Goal: Task Accomplishment & Management: Manage account settings

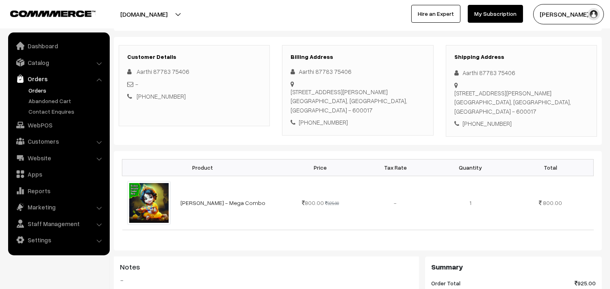
scroll to position [90, 0]
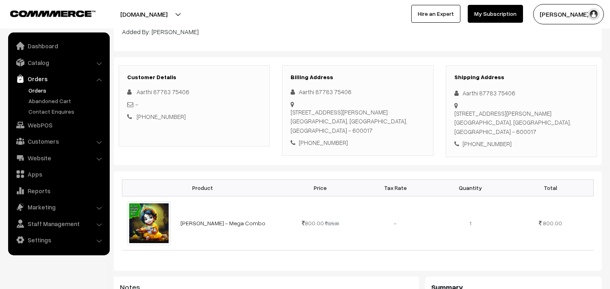
click at [42, 91] on link "Orders" at bounding box center [66, 90] width 80 height 9
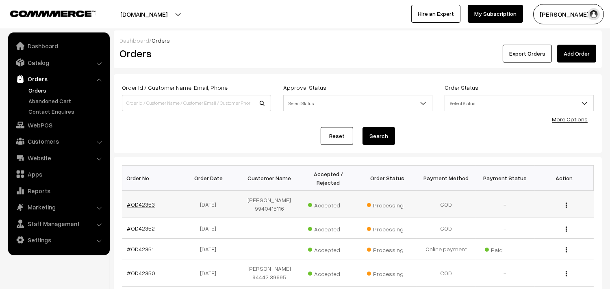
click at [147, 207] on link "#OD42353" at bounding box center [141, 204] width 28 height 7
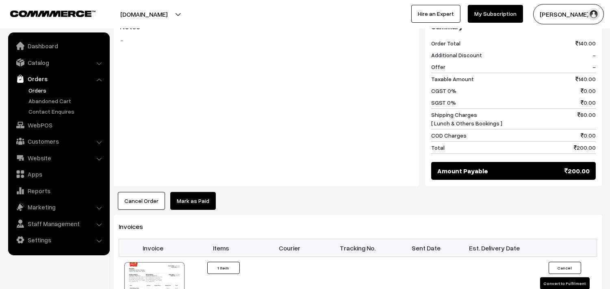
scroll to position [361, 0]
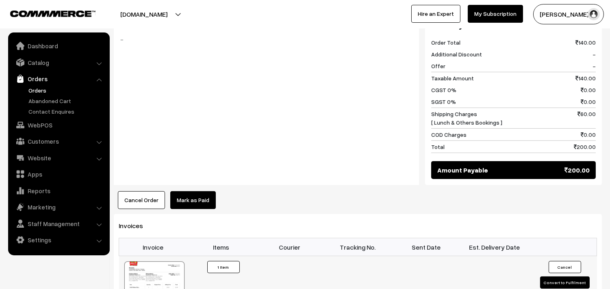
click at [161, 264] on div at bounding box center [154, 282] width 60 height 41
click at [35, 90] on link "Orders" at bounding box center [66, 90] width 80 height 9
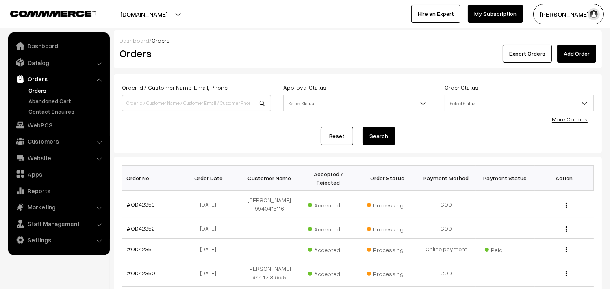
click at [34, 92] on link "Orders" at bounding box center [66, 90] width 80 height 9
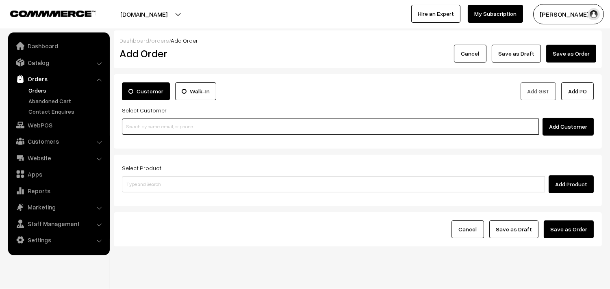
click at [160, 130] on input at bounding box center [330, 127] width 417 height 16
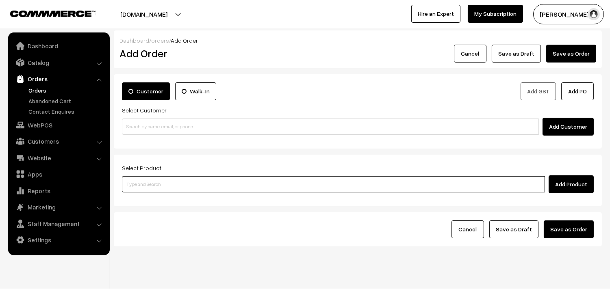
click at [201, 178] on input at bounding box center [333, 184] width 423 height 16
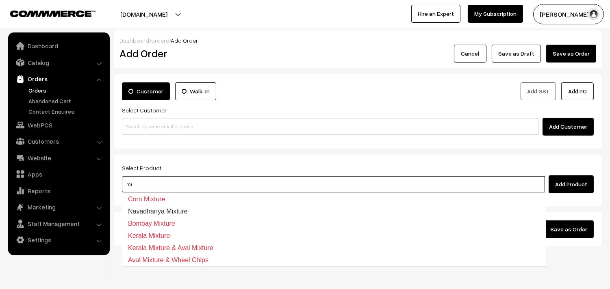
type input "m"
type input "spl"
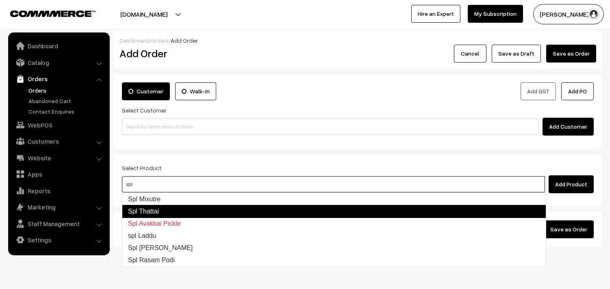
click at [173, 196] on link "Spl Mixutre" at bounding box center [333, 199] width 423 height 12
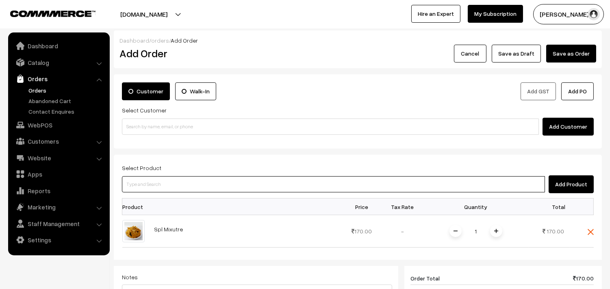
click at [159, 180] on input at bounding box center [333, 184] width 423 height 16
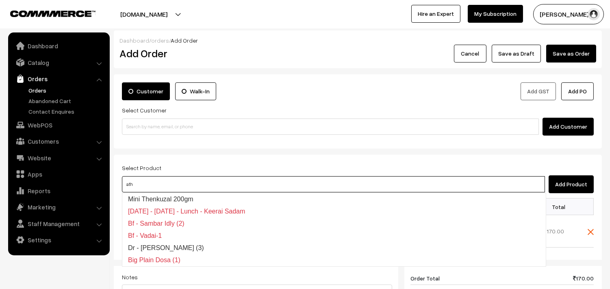
type input "athi"
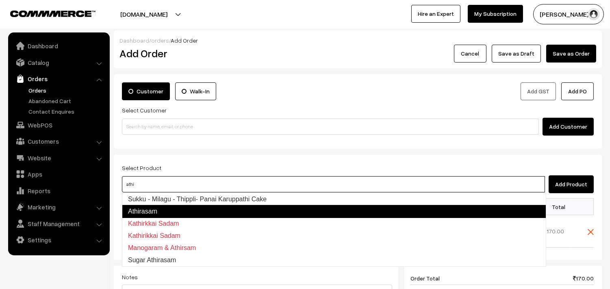
click at [168, 214] on link "Athirasam" at bounding box center [334, 211] width 424 height 13
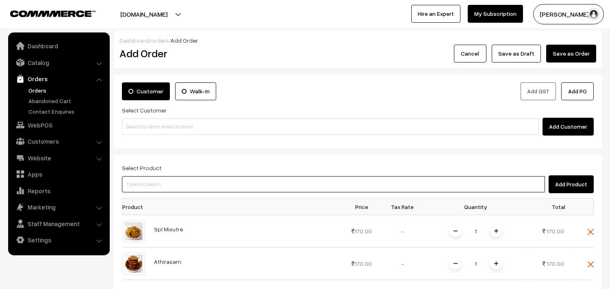
click at [164, 189] on input at bounding box center [333, 184] width 423 height 16
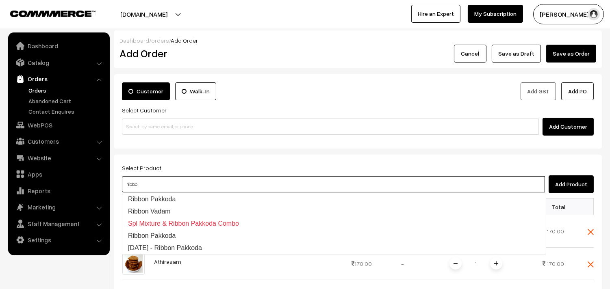
type input "ribbon"
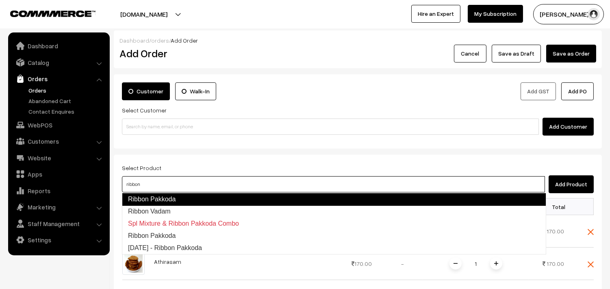
click at [164, 194] on link "Ribbon Pakkoda" at bounding box center [334, 199] width 424 height 13
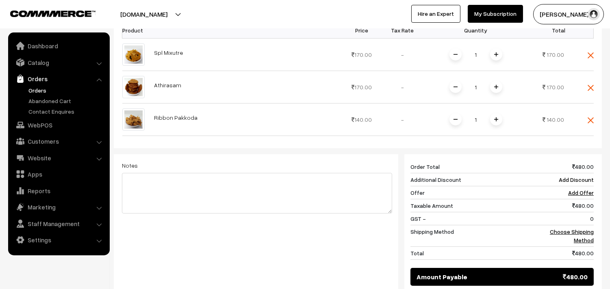
scroll to position [180, 0]
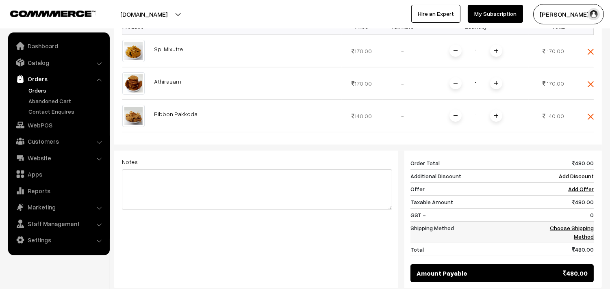
click at [551, 229] on link "Choose Shipping Method" at bounding box center [571, 232] width 44 height 15
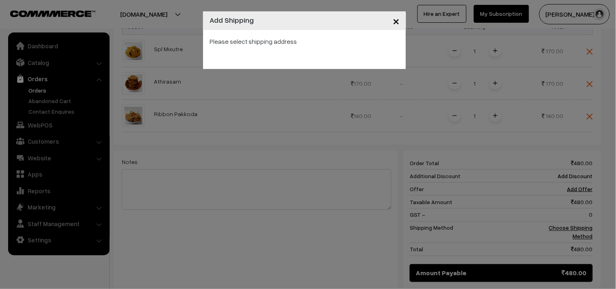
click at [394, 25] on span "×" at bounding box center [396, 20] width 7 height 15
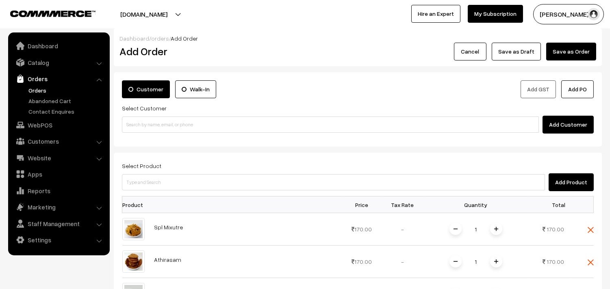
scroll to position [0, 0]
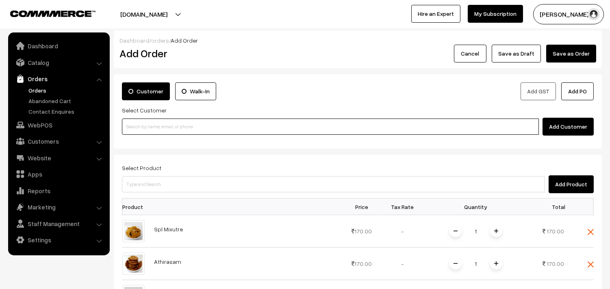
click at [196, 130] on input at bounding box center [330, 127] width 417 height 16
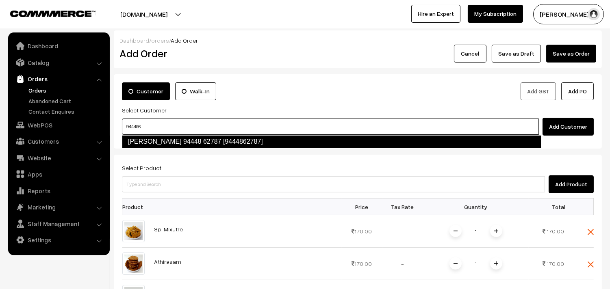
click at [193, 140] on link "Shanthi 94448 62787 [9444862787]" at bounding box center [331, 141] width 419 height 13
type input "944486"
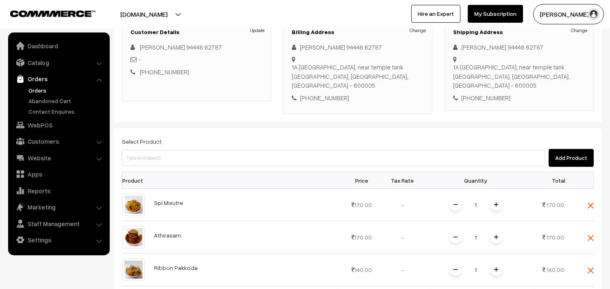
scroll to position [90, 0]
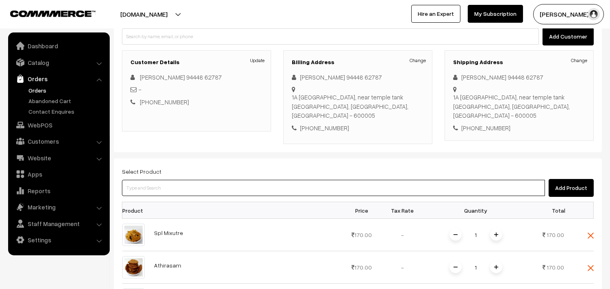
click at [265, 182] on input at bounding box center [333, 188] width 423 height 16
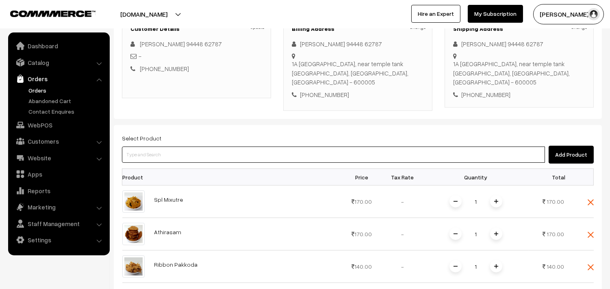
scroll to position [316, 0]
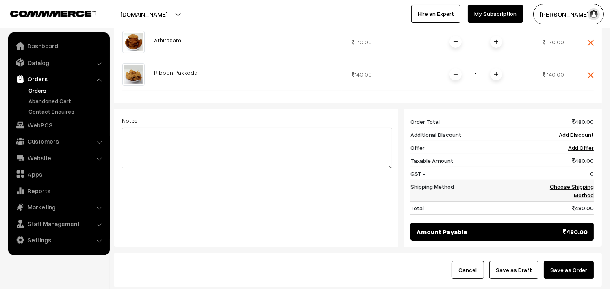
click at [558, 183] on link "Choose Shipping Method" at bounding box center [571, 190] width 44 height 15
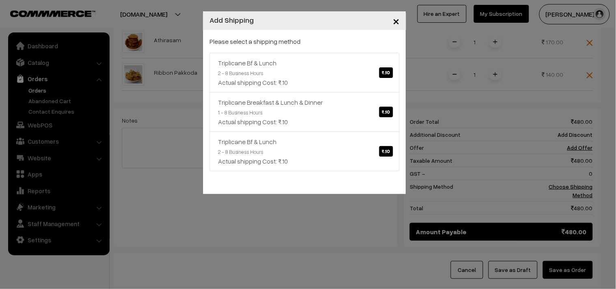
click at [285, 50] on div "Please select a shipping method Triplicane Bf & Lunch ₹.10 2 - 8 Business Hours…" at bounding box center [305, 104] width 190 height 135
click at [295, 67] on div "Triplicane Bf & Lunch ₹.10" at bounding box center [304, 63] width 173 height 10
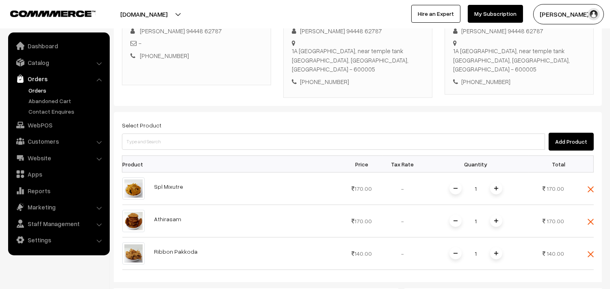
scroll to position [90, 0]
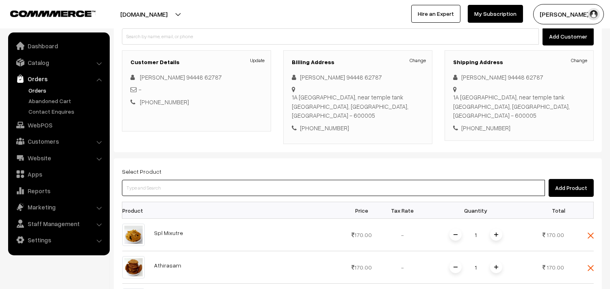
click at [179, 180] on input at bounding box center [333, 188] width 423 height 16
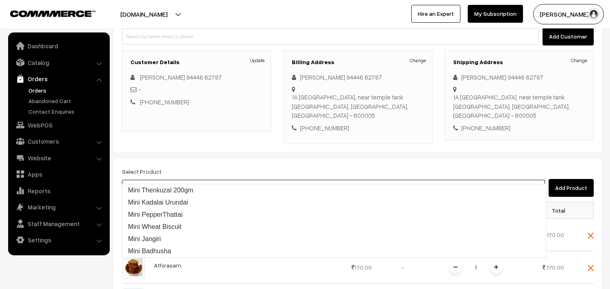
type input "i"
type input "mini co"
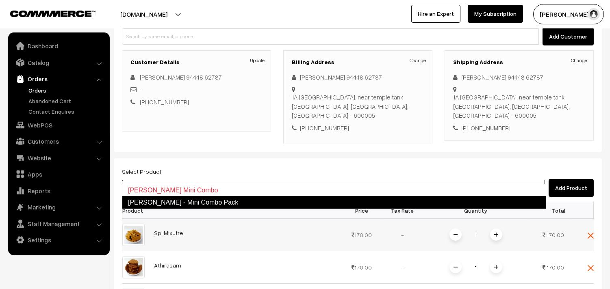
click at [184, 201] on link "[PERSON_NAME] - Mini Combo Pack" at bounding box center [334, 202] width 424 height 13
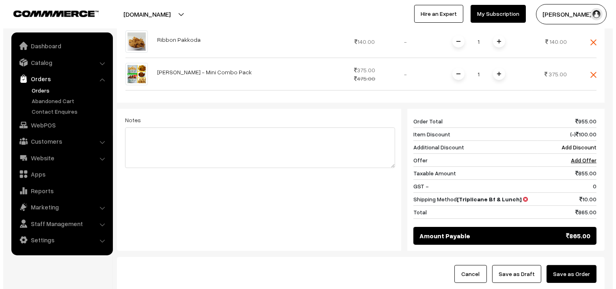
scroll to position [398, 0]
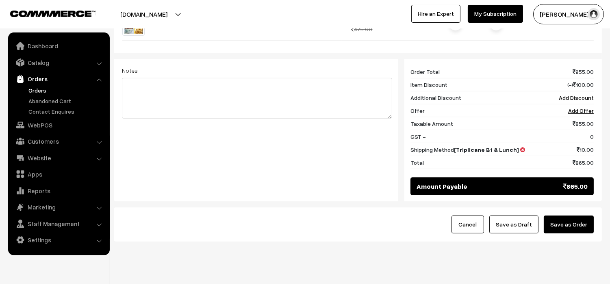
click at [581, 216] on button "Save as Order" at bounding box center [568, 225] width 50 height 18
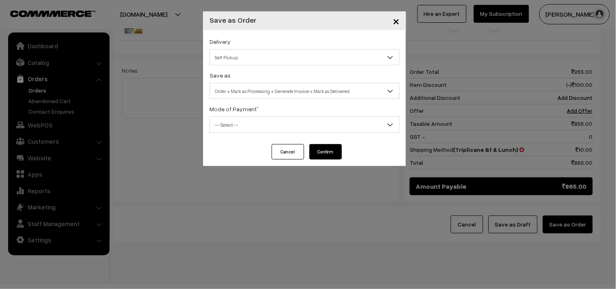
click at [242, 53] on span "Self Pickup" at bounding box center [304, 57] width 189 height 14
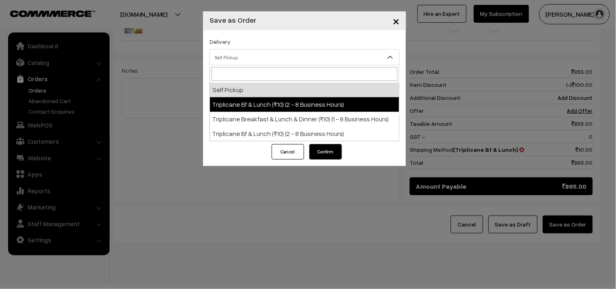
select select "TO1"
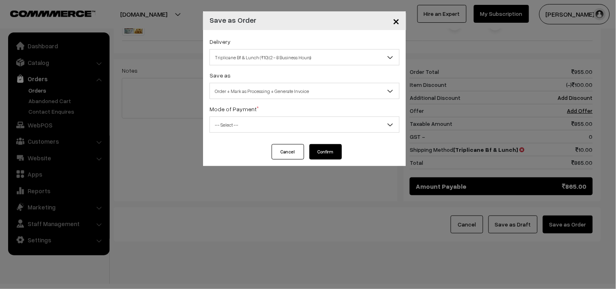
drag, startPoint x: 245, startPoint y: 90, endPoint x: 245, endPoint y: 95, distance: 5.3
click at [245, 91] on span "Order + Mark as Processing + Generate Invoice" at bounding box center [304, 91] width 189 height 14
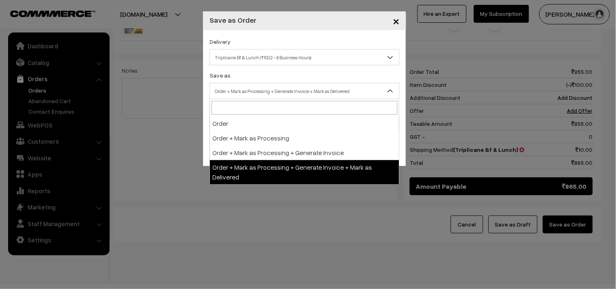
drag, startPoint x: 229, startPoint y: 84, endPoint x: 236, endPoint y: 118, distance: 34.5
click at [231, 91] on span "Order + Mark as Processing + Generate Invoice + Mark as Delivered" at bounding box center [304, 91] width 189 height 14
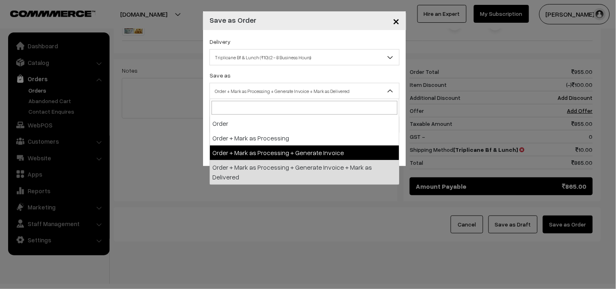
select select "3"
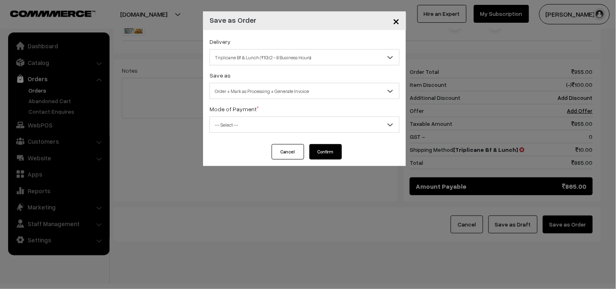
click at [230, 119] on span "-- Select --" at bounding box center [304, 125] width 189 height 14
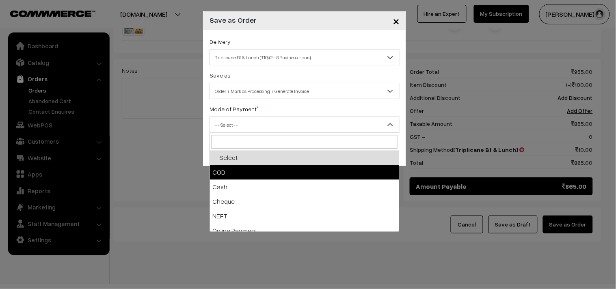
drag, startPoint x: 245, startPoint y: 172, endPoint x: 272, endPoint y: 164, distance: 28.0
select select "1"
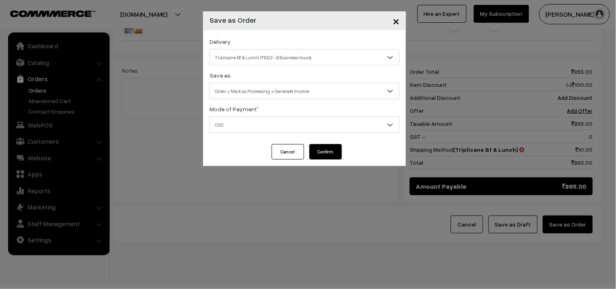
click at [313, 155] on button "Confirm" at bounding box center [325, 151] width 32 height 15
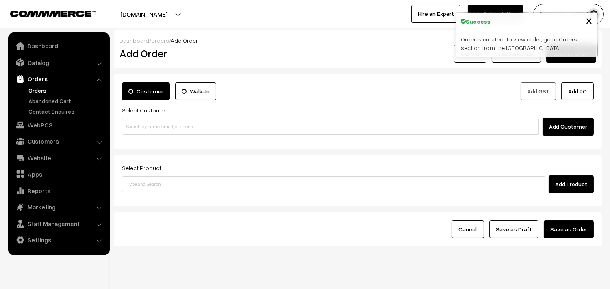
click at [38, 92] on link "Orders" at bounding box center [66, 90] width 80 height 9
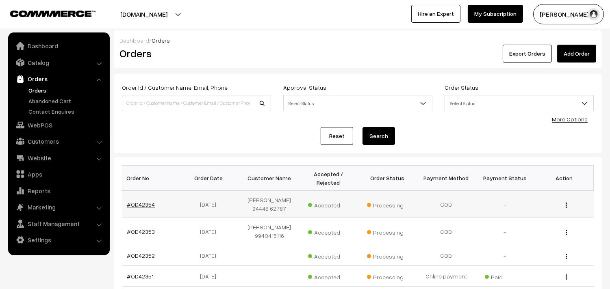
click at [135, 207] on link "#OD42354" at bounding box center [141, 204] width 28 height 7
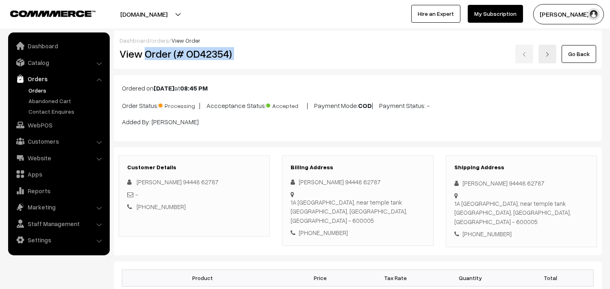
drag, startPoint x: 147, startPoint y: 54, endPoint x: 400, endPoint y: 52, distance: 253.4
click at [400, 52] on div "View Order (# OD42354) Go Back" at bounding box center [357, 54] width 489 height 19
copy div "Order (# OD42354)"
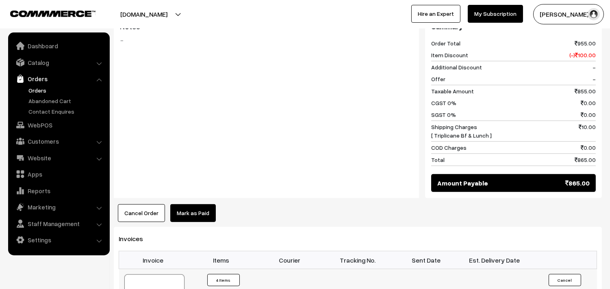
scroll to position [586, 0]
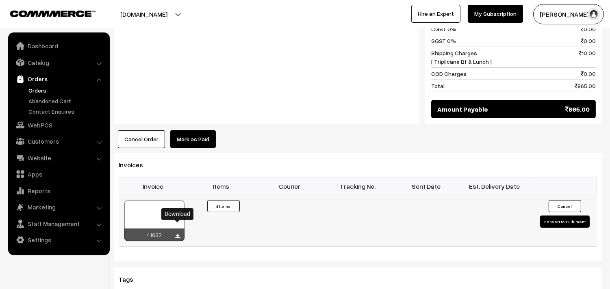
click at [179, 234] on icon at bounding box center [177, 236] width 5 height 5
click at [161, 201] on div at bounding box center [154, 221] width 60 height 41
click at [34, 91] on link "Orders" at bounding box center [66, 90] width 80 height 9
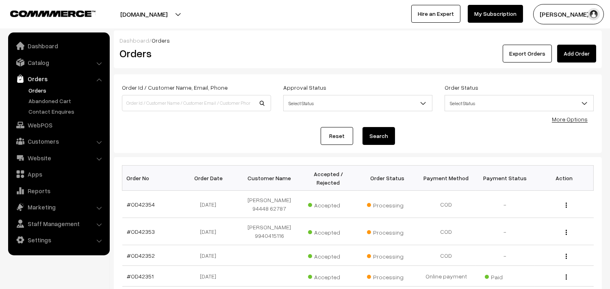
click at [42, 85] on link "Orders" at bounding box center [58, 78] width 97 height 15
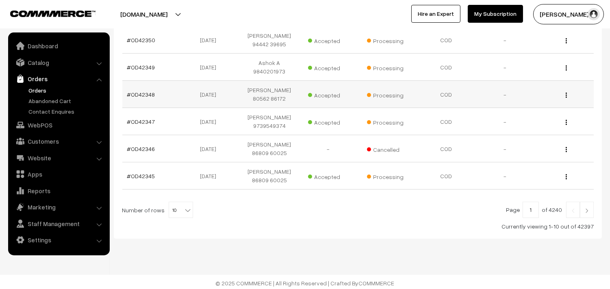
scroll to position [272, 0]
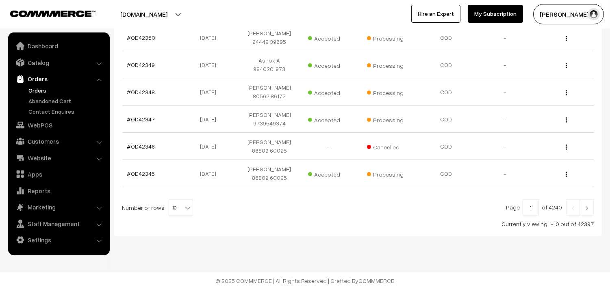
click at [45, 92] on link "Orders" at bounding box center [66, 90] width 80 height 9
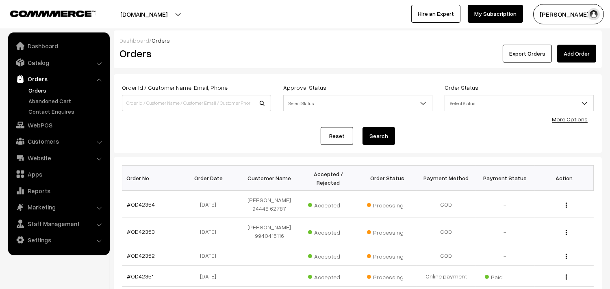
drag, startPoint x: 39, startPoint y: 85, endPoint x: 45, endPoint y: 84, distance: 5.7
click at [39, 84] on link "Orders" at bounding box center [58, 78] width 97 height 15
click at [43, 94] on link "Orders" at bounding box center [66, 90] width 80 height 9
click at [43, 88] on link "Orders" at bounding box center [66, 90] width 80 height 9
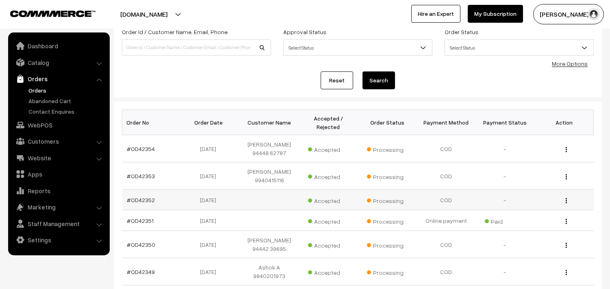
scroll to position [90, 0]
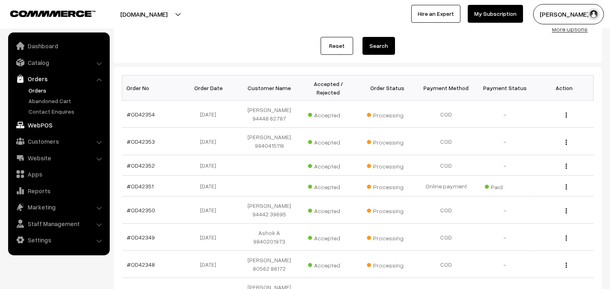
click at [35, 128] on link "WebPOS" at bounding box center [58, 125] width 97 height 15
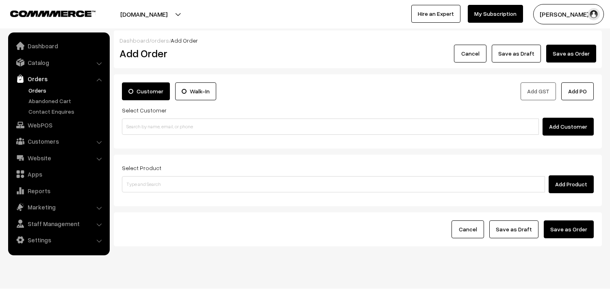
click at [155, 130] on input at bounding box center [330, 127] width 417 height 16
click at [140, 123] on input "91765 34093" at bounding box center [330, 127] width 417 height 16
type input "sundarajan -91765 34093 [9176534093]"
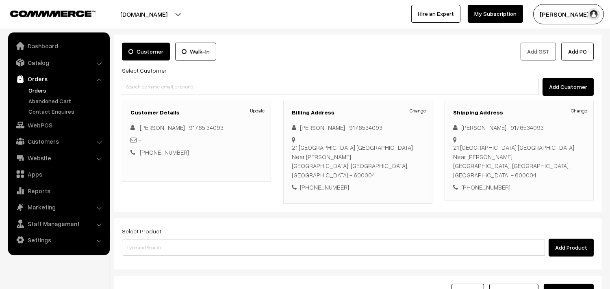
scroll to position [90, 0]
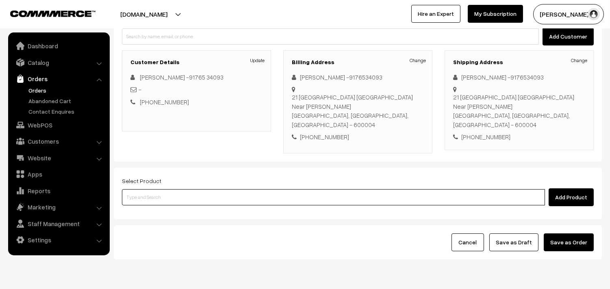
click at [186, 189] on input at bounding box center [333, 197] width 423 height 16
paste input "14th Without Rice..."
type input "14th Without Rice..."
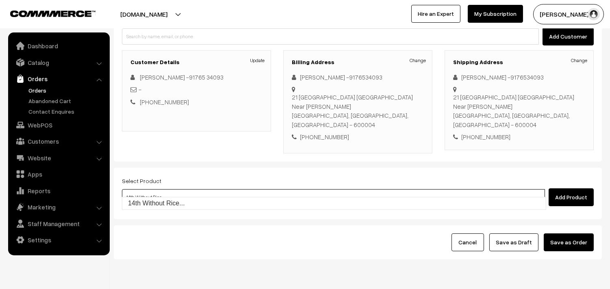
click at [156, 198] on link "14th Without Rice..." at bounding box center [333, 203] width 423 height 12
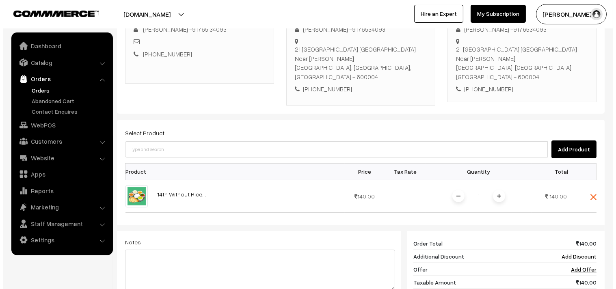
scroll to position [225, 0]
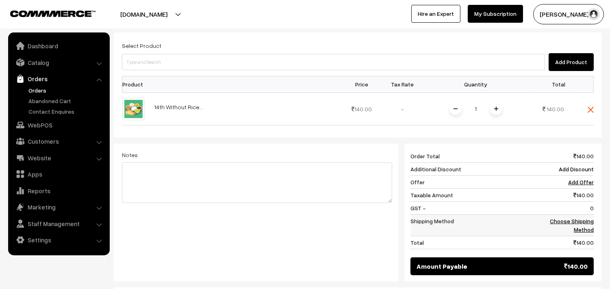
click at [586, 218] on link "Choose Shipping Method" at bounding box center [571, 225] width 44 height 15
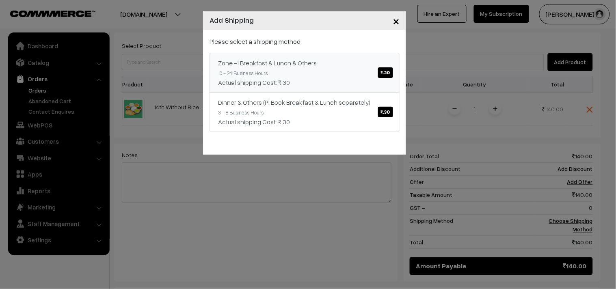
click at [302, 87] on link "Zone -1 Breakfast & Lunch & Others ₹.30 10 - 24 Business Hours Actual shipping …" at bounding box center [305, 73] width 190 height 40
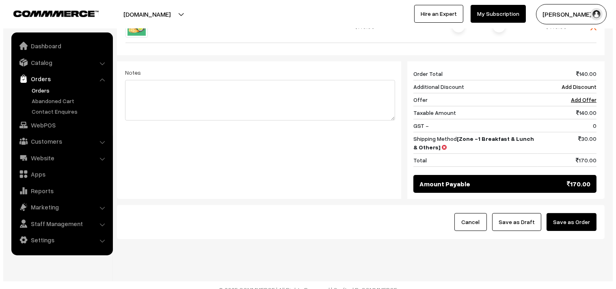
scroll to position [309, 0]
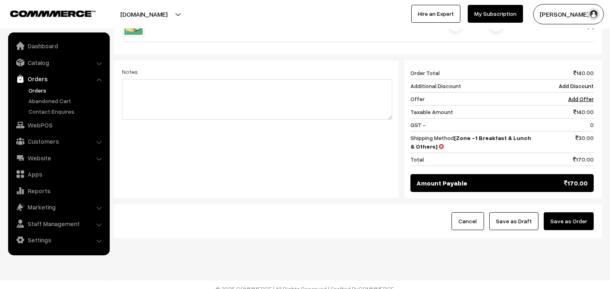
drag, startPoint x: 573, startPoint y: 210, endPoint x: 525, endPoint y: 218, distance: 49.3
click at [573, 212] on button "Save as Order" at bounding box center [568, 221] width 50 height 18
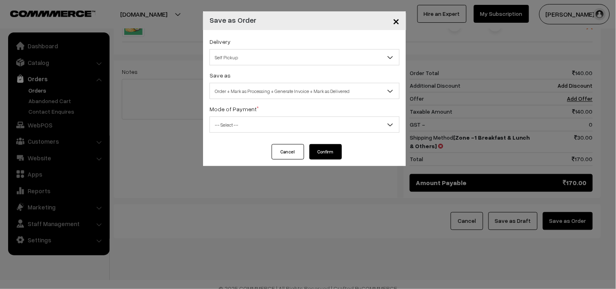
click at [276, 80] on div "Save as Order Order + Mark as Processing Order + Mark as Processing + Generate …" at bounding box center [305, 84] width 190 height 29
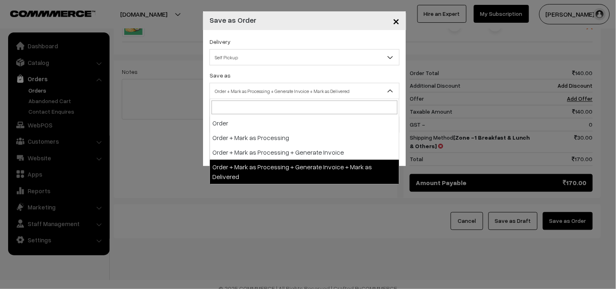
click at [265, 86] on span "Order + Mark as Processing + Generate Invoice + Mark as Delivered" at bounding box center [304, 91] width 189 height 14
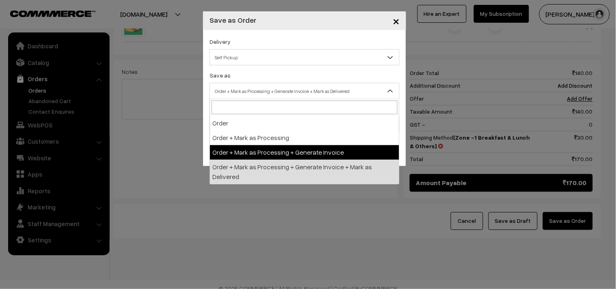
select select "3"
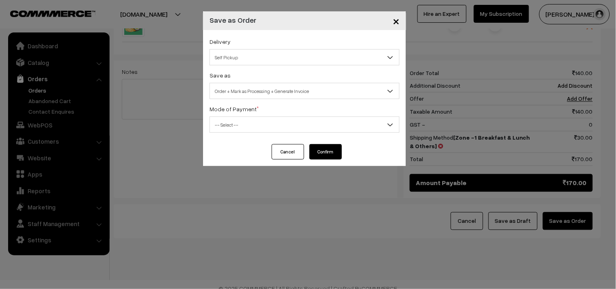
click at [249, 119] on span "-- Select --" at bounding box center [304, 125] width 189 height 14
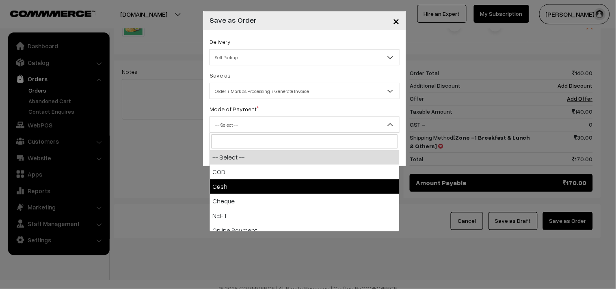
select select "2"
checkbox input "true"
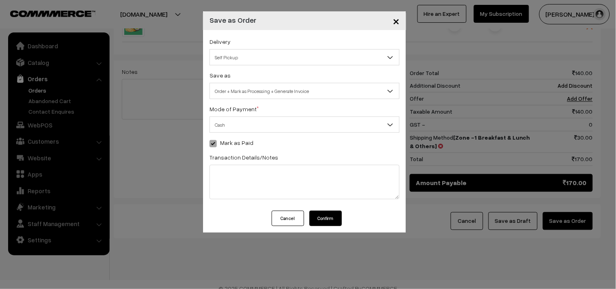
drag, startPoint x: 318, startPoint y: 220, endPoint x: 116, endPoint y: 156, distance: 211.5
click at [318, 220] on button "Confirm" at bounding box center [325, 218] width 32 height 15
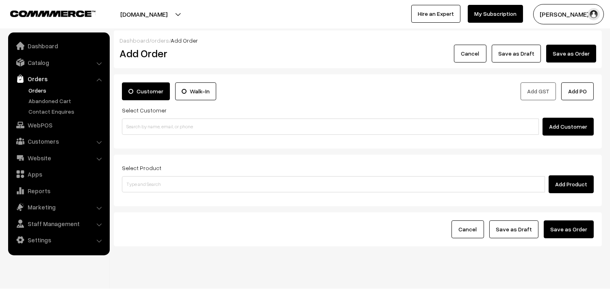
click at [38, 86] on link "Orders" at bounding box center [66, 90] width 80 height 9
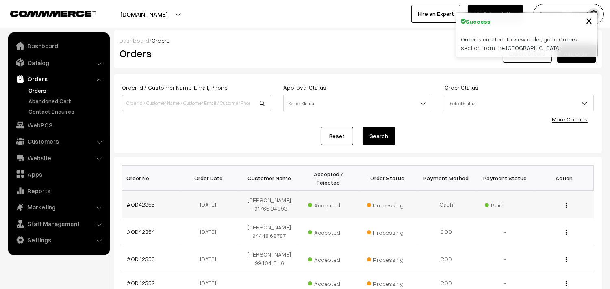
click at [145, 204] on link "#OD42355" at bounding box center [141, 204] width 28 height 7
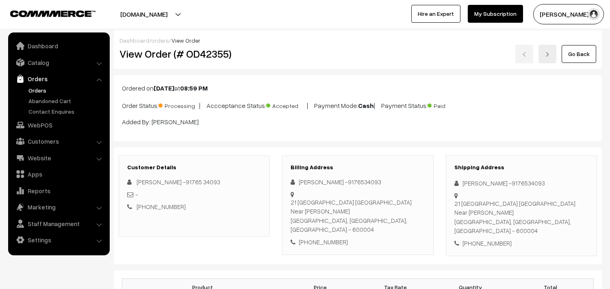
click at [287, 48] on div "View Order (# OD42355) Go Back" at bounding box center [357, 54] width 489 height 19
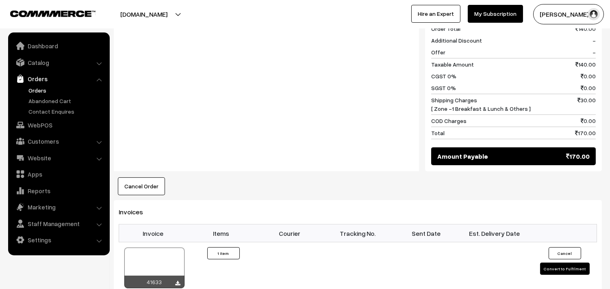
scroll to position [541, 0]
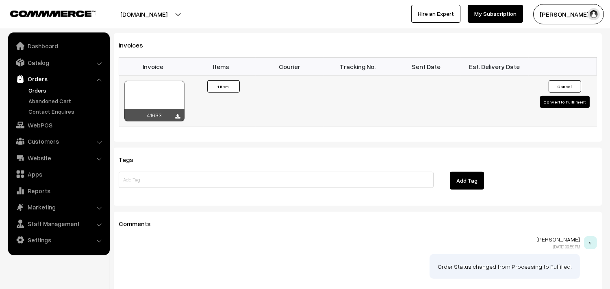
click at [163, 81] on div at bounding box center [154, 101] width 60 height 41
click at [171, 81] on div at bounding box center [154, 101] width 60 height 41
click at [54, 129] on link "WebPOS" at bounding box center [58, 125] width 97 height 15
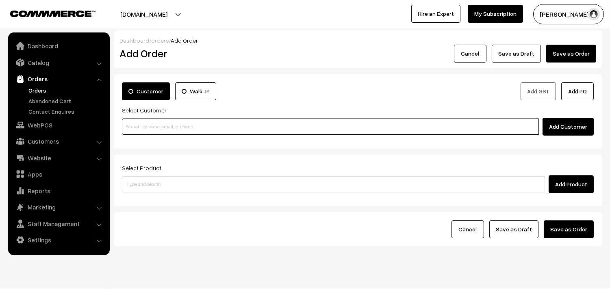
drag, startPoint x: 183, startPoint y: 130, endPoint x: 172, endPoint y: 131, distance: 11.4
click at [182, 130] on input at bounding box center [330, 127] width 417 height 16
paste input "94446 98964"
click at [149, 124] on input "94446 98964" at bounding box center [330, 127] width 417 height 16
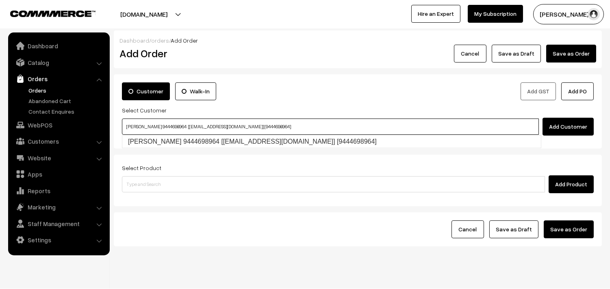
type input "[PERSON_NAME] 9444698964 [[EMAIL_ADDRESS][DOMAIN_NAME]] [9444698964]"
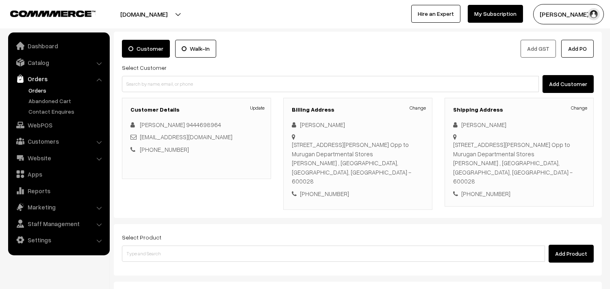
scroll to position [45, 0]
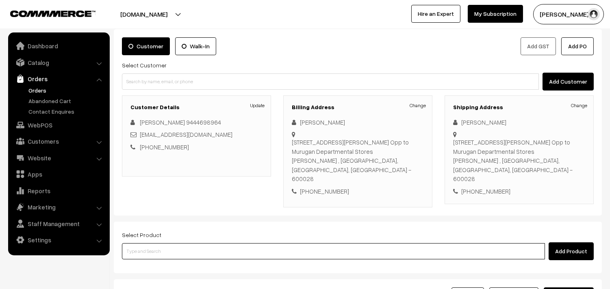
drag, startPoint x: 207, startPoint y: 235, endPoint x: 194, endPoint y: 222, distance: 18.4
click at [205, 243] on input at bounding box center [333, 251] width 423 height 16
type input "r"
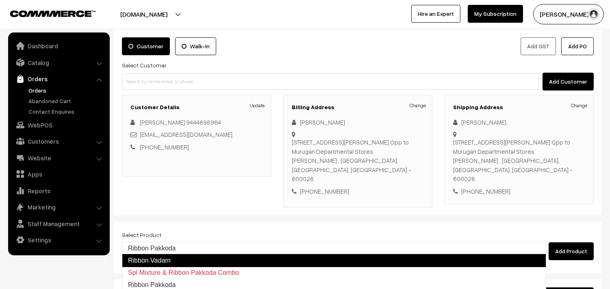
type input "Ribbon Pakkoda"
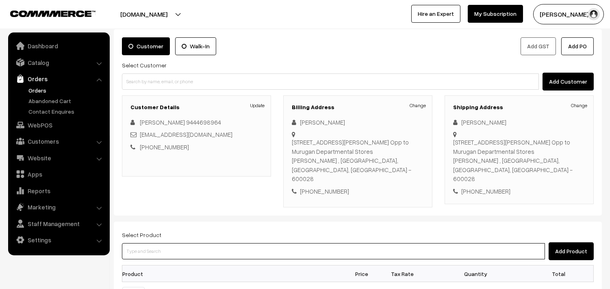
click at [201, 243] on input at bounding box center [333, 251] width 423 height 16
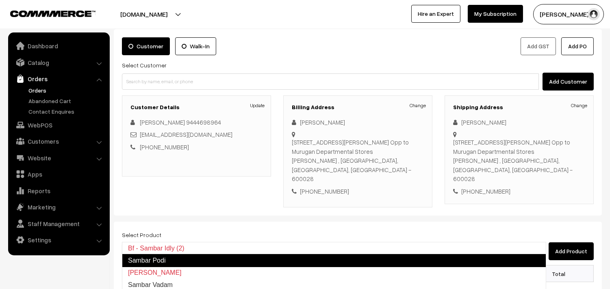
type input "Sambar Podi"
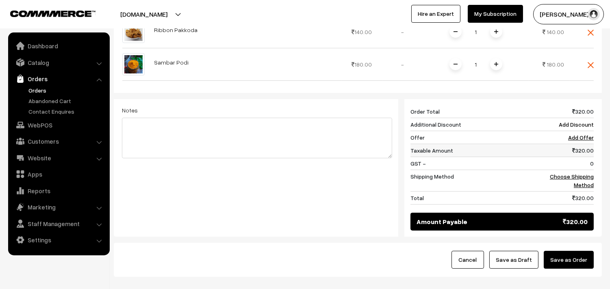
scroll to position [296, 0]
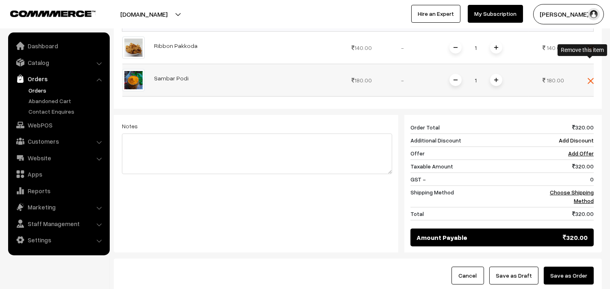
click at [591, 78] on img at bounding box center [590, 81] width 6 height 6
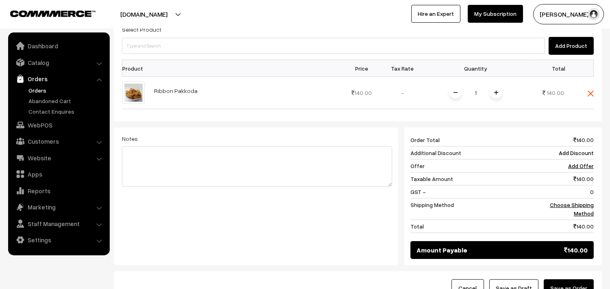
scroll to position [70, 0]
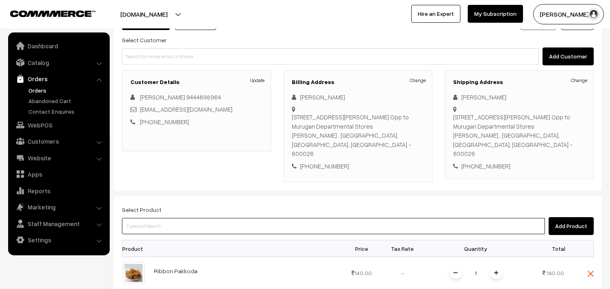
click at [207, 218] on input at bounding box center [333, 226] width 423 height 16
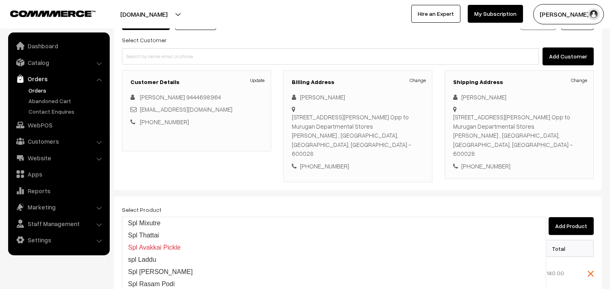
type input "Spl Thattai"
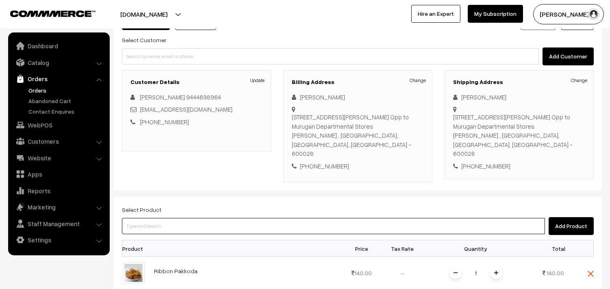
click at [242, 218] on input at bounding box center [333, 226] width 423 height 16
type input "Spl Mixutre"
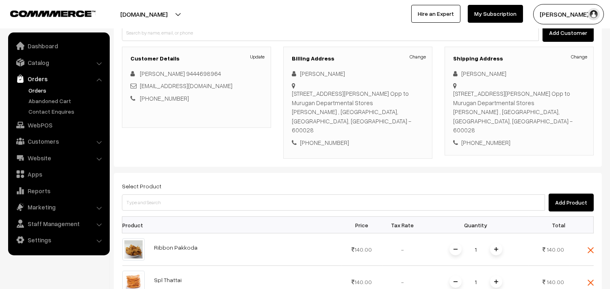
scroll to position [115, 0]
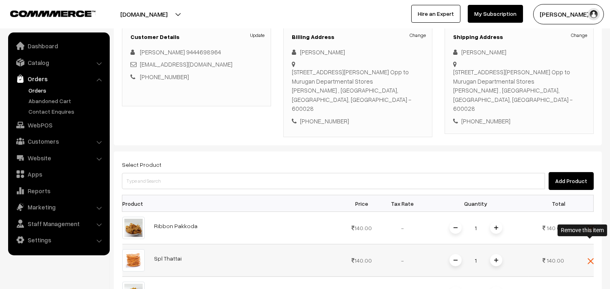
click at [589, 258] on img at bounding box center [590, 261] width 6 height 6
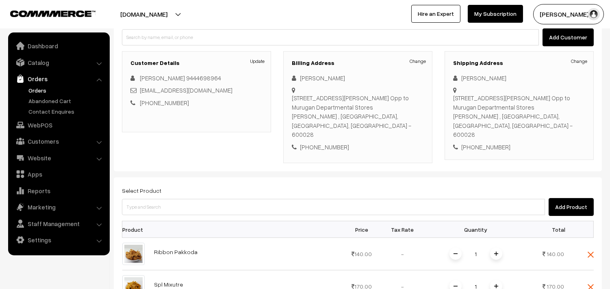
scroll to position [90, 0]
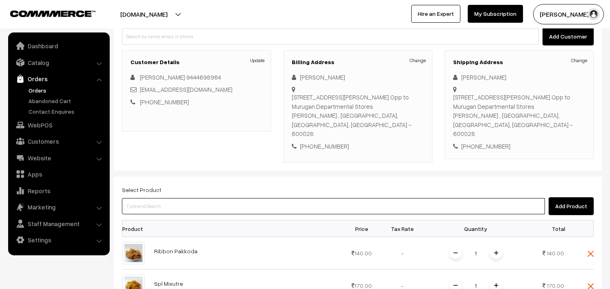
click at [212, 198] on input at bounding box center [333, 206] width 423 height 16
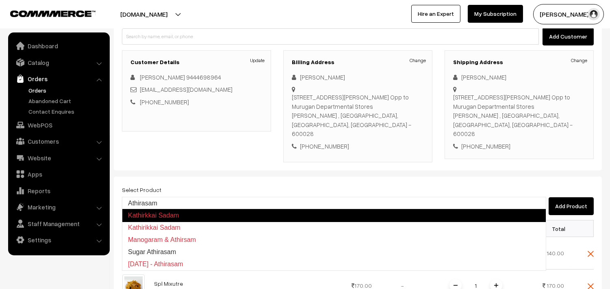
type input "Athirasam"
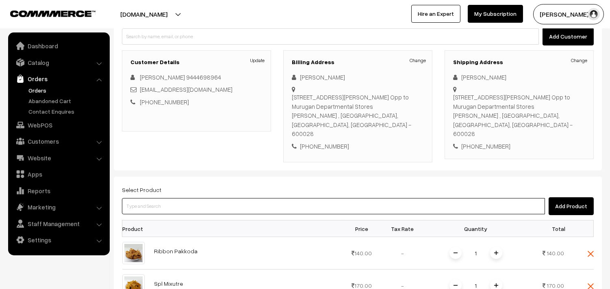
click at [256, 198] on input at bounding box center [333, 206] width 423 height 16
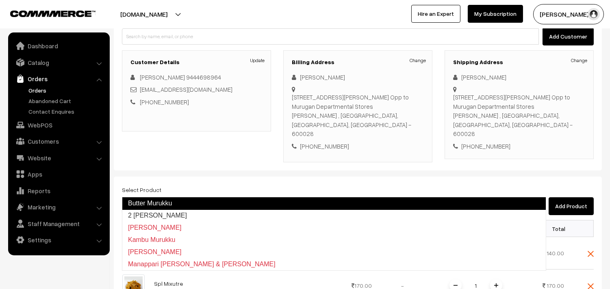
type input "2 Suttu Murukku"
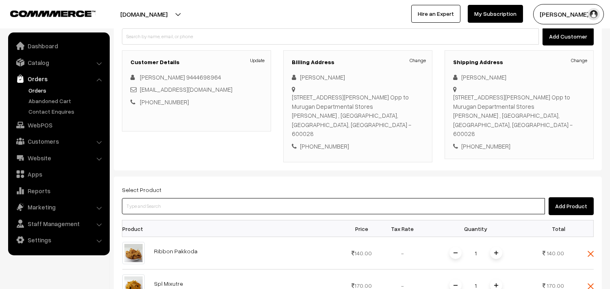
click at [201, 198] on input at bounding box center [333, 206] width 423 height 16
type input "Mullu Murukku"
click at [245, 198] on input at bounding box center [333, 206] width 423 height 16
type input "T"
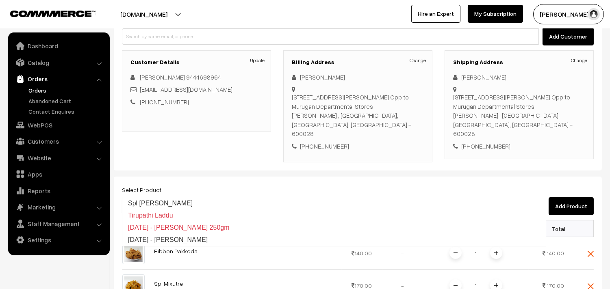
type input "Spl Tirunelveli Ghee Halwa"
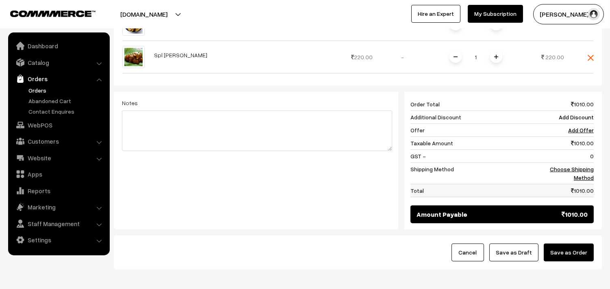
scroll to position [451, 0]
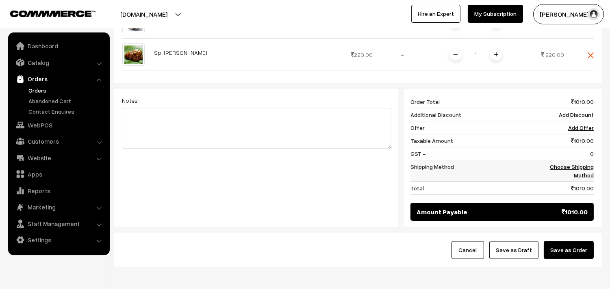
click at [577, 163] on link "Choose Shipping Method" at bounding box center [571, 170] width 44 height 15
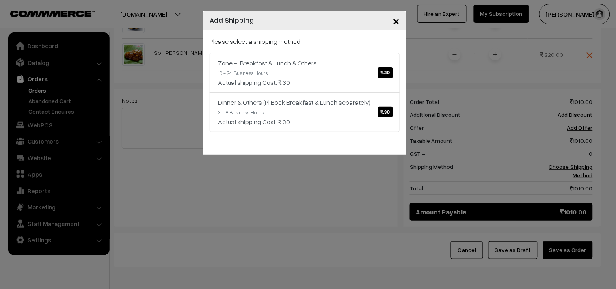
click at [270, 51] on div "Please select a shipping method Zone -1 Breakfast & Lunch & Others ₹.30 10 - 24…" at bounding box center [305, 84] width 190 height 95
click at [273, 64] on div "Zone -1 Breakfast & Lunch & Others ₹.30" at bounding box center [304, 63] width 173 height 10
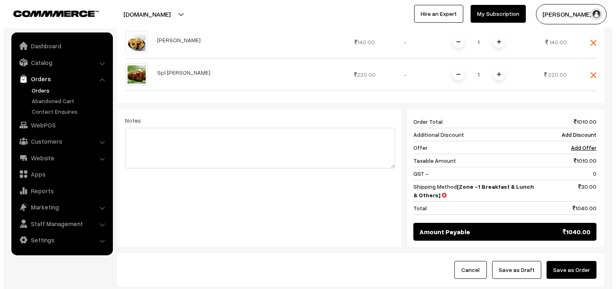
scroll to position [426, 0]
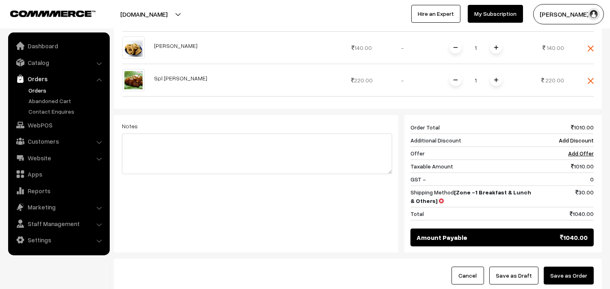
click at [566, 267] on button "Save as Order" at bounding box center [568, 276] width 50 height 18
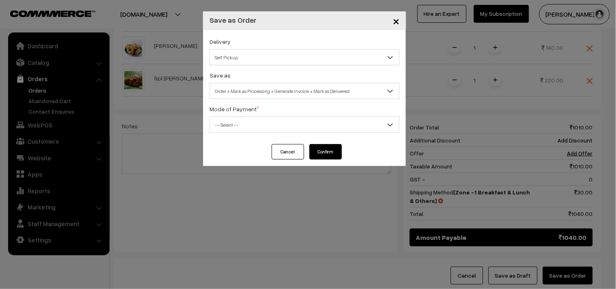
click at [261, 87] on span "Order + Mark as Processing + Generate Invoice + Mark as Delivered" at bounding box center [304, 91] width 189 height 14
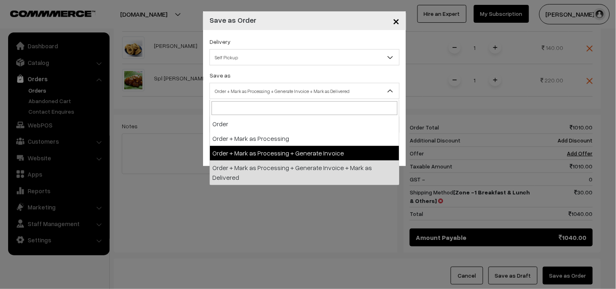
select select "3"
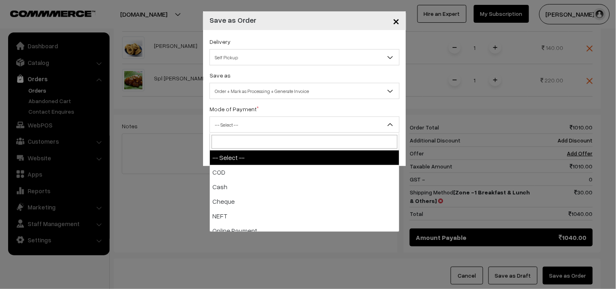
click at [252, 123] on span "-- Select --" at bounding box center [304, 125] width 189 height 14
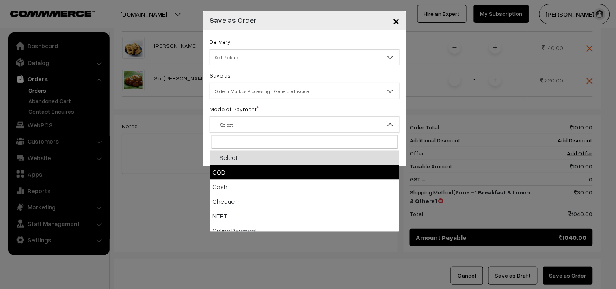
select select "1"
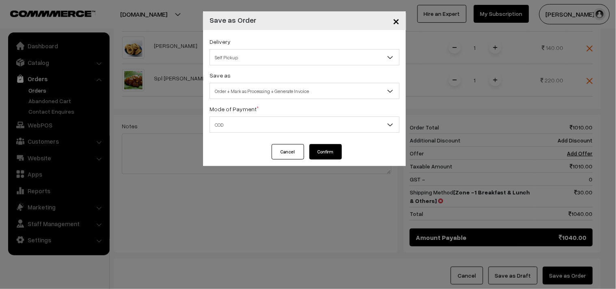
click at [331, 147] on button "Confirm" at bounding box center [325, 151] width 32 height 15
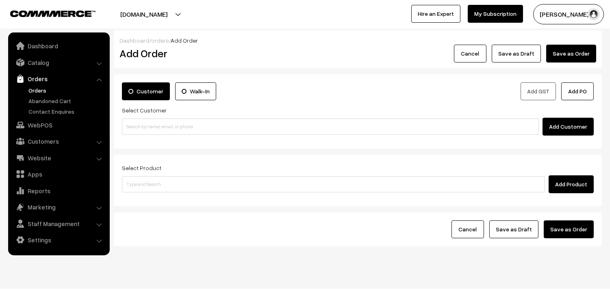
click at [28, 91] on link "Orders" at bounding box center [66, 90] width 80 height 9
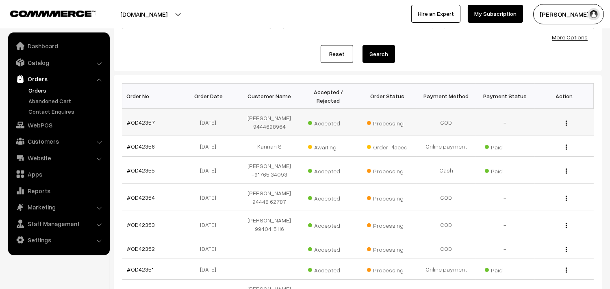
scroll to position [90, 0]
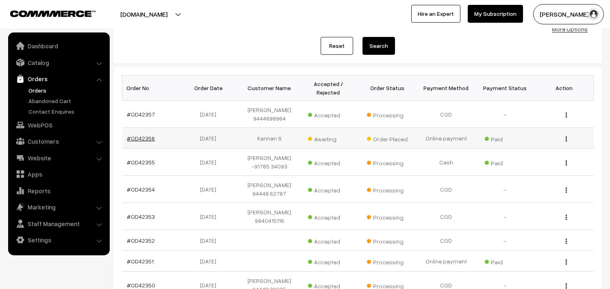
click at [143, 142] on link "#OD42356" at bounding box center [141, 138] width 28 height 7
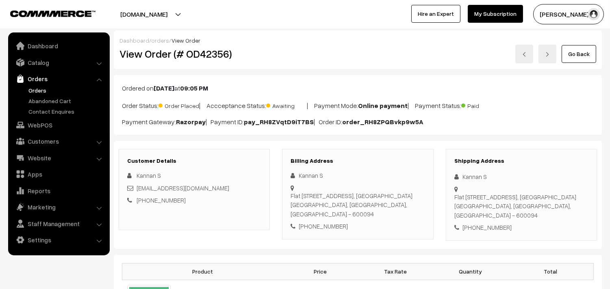
drag, startPoint x: 323, startPoint y: 220, endPoint x: 324, endPoint y: 224, distance: 4.5
click at [324, 220] on div "Kannan S Flat 1B, BRINDAVAN FLATS, ZACKARIA COLONY 3RD STREET, CHOOLAIMEDU CHEN…" at bounding box center [357, 201] width 134 height 60
click at [324, 225] on div "+91 9363712507" at bounding box center [357, 226] width 134 height 9
copy div "9363712507"
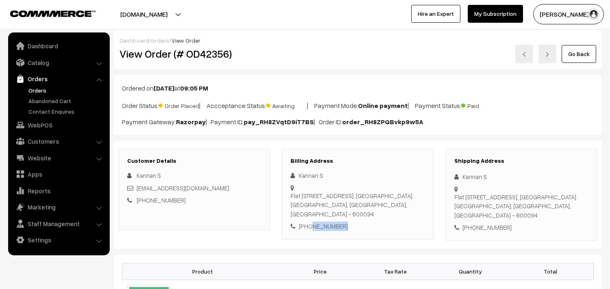
copy div "9363712507"
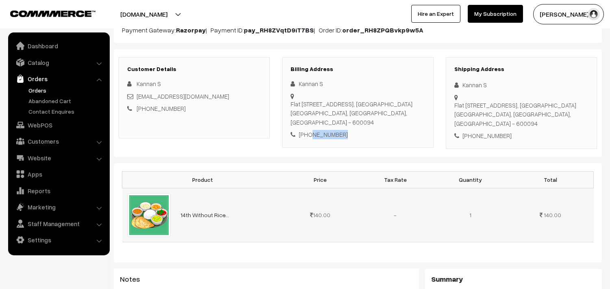
scroll to position [90, 0]
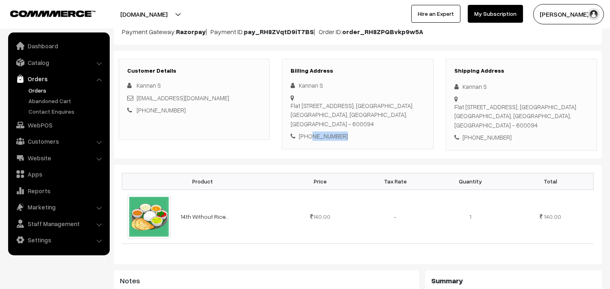
copy div "9363712507"
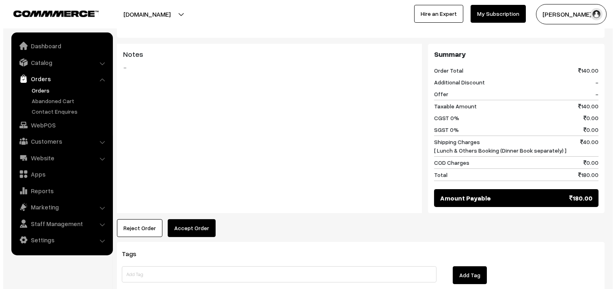
scroll to position [316, 0]
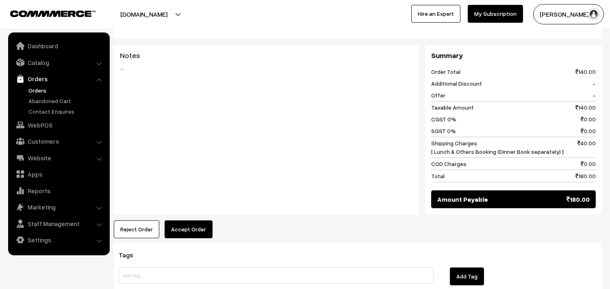
click at [188, 231] on button "Accept Order" at bounding box center [188, 229] width 48 height 18
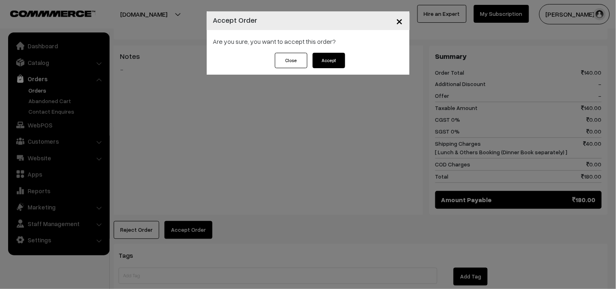
click at [318, 68] on div "Close Accept" at bounding box center [308, 64] width 203 height 22
click at [328, 59] on button "Accept" at bounding box center [329, 60] width 32 height 15
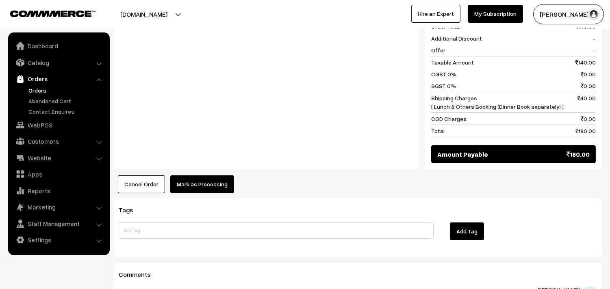
click at [197, 184] on button "Mark as Processing" at bounding box center [202, 184] width 64 height 18
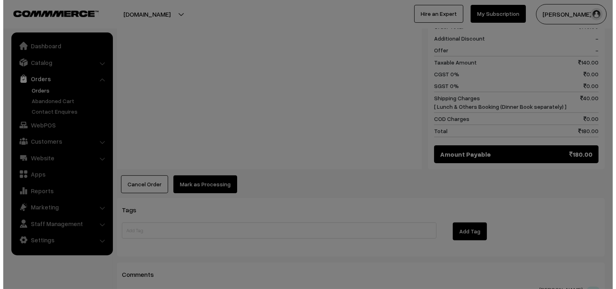
scroll to position [362, 0]
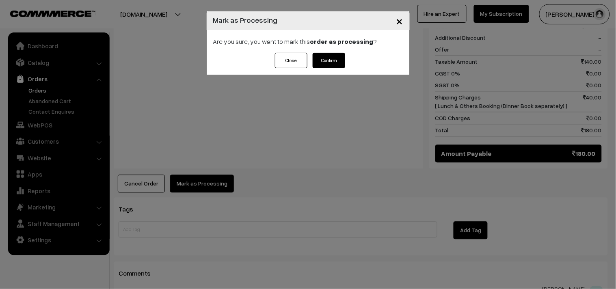
click at [333, 57] on button "Confirm" at bounding box center [329, 60] width 32 height 15
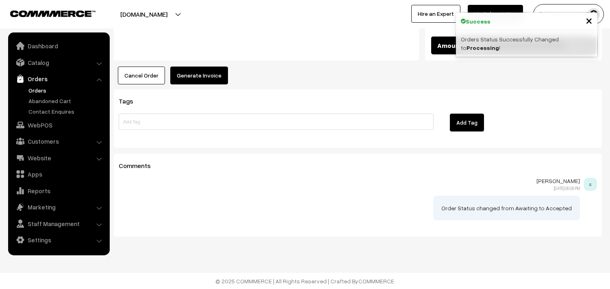
click at [190, 74] on button "Generate Invoice" at bounding box center [199, 76] width 58 height 18
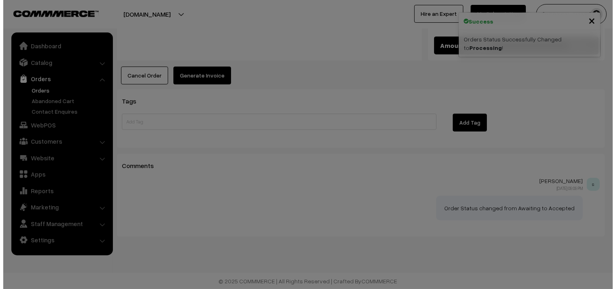
scroll to position [470, 0]
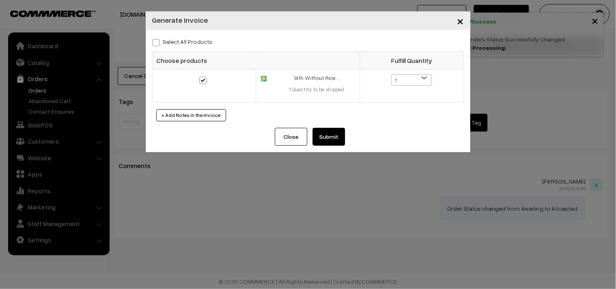
click at [177, 41] on label "Select All Products" at bounding box center [182, 41] width 61 height 9
click at [158, 41] on input "Select All Products" at bounding box center [154, 41] width 5 height 5
checkbox input "true"
click at [333, 129] on button "Submit" at bounding box center [329, 137] width 32 height 18
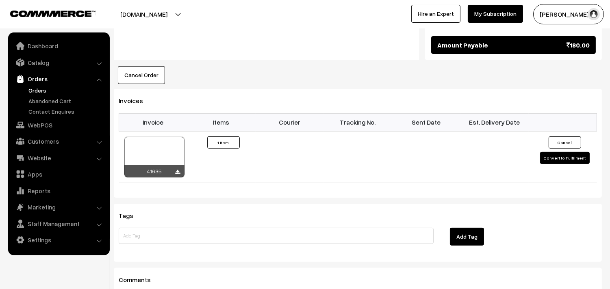
scroll to position [470, 0]
click at [41, 91] on link "Orders" at bounding box center [66, 90] width 80 height 9
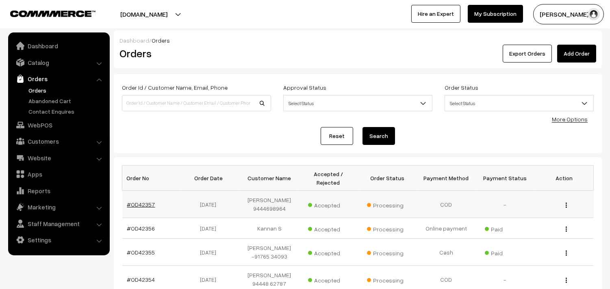
click at [138, 205] on link "#OD42357" at bounding box center [141, 204] width 28 height 7
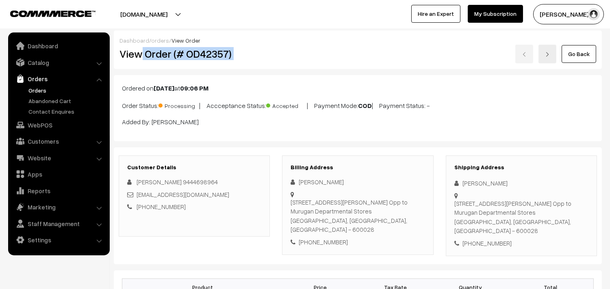
drag, startPoint x: 141, startPoint y: 53, endPoint x: 257, endPoint y: 53, distance: 115.7
click at [281, 55] on div "View Order (# OD42357) Go Back" at bounding box center [357, 54] width 489 height 19
copy div "Order (# OD42357)"
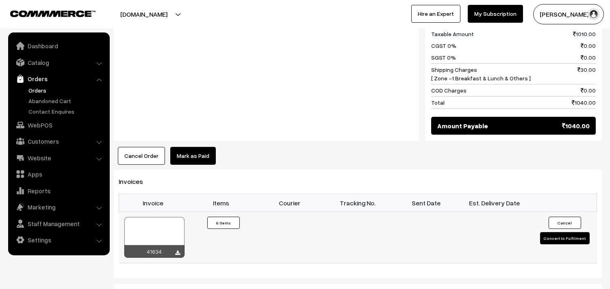
scroll to position [677, 0]
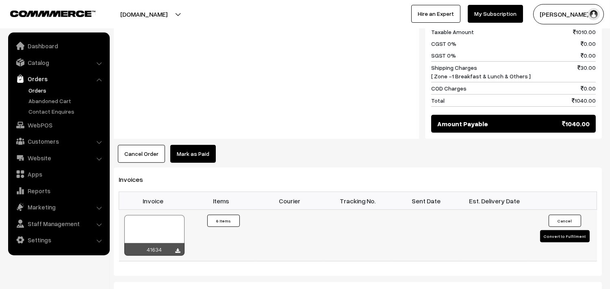
click at [156, 215] on div at bounding box center [154, 235] width 60 height 41
click at [39, 86] on link "Orders" at bounding box center [66, 90] width 80 height 9
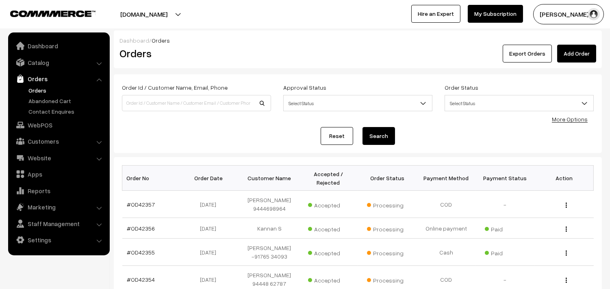
click at [39, 81] on link "Orders" at bounding box center [58, 78] width 97 height 15
click at [37, 86] on link "Orders" at bounding box center [66, 90] width 80 height 9
click at [39, 125] on link "WebPOS" at bounding box center [58, 125] width 97 height 15
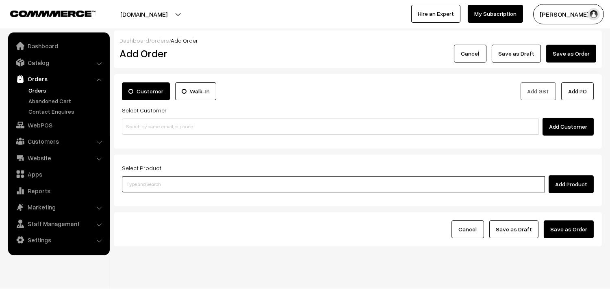
click at [308, 189] on input at bounding box center [333, 184] width 423 height 16
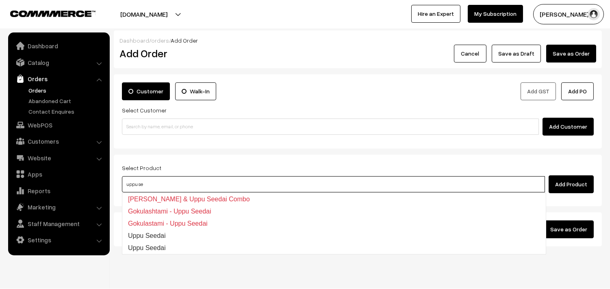
type input "Uppu Seedai"
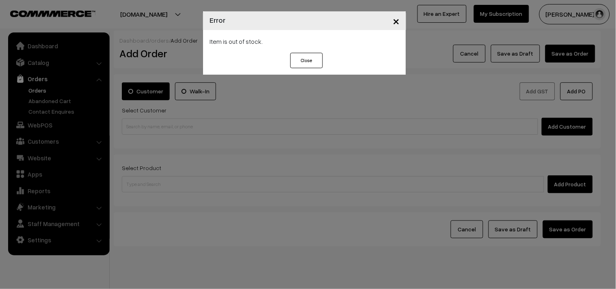
click at [306, 189] on div "× Error Item is out of stock. Close" at bounding box center [308, 144] width 616 height 289
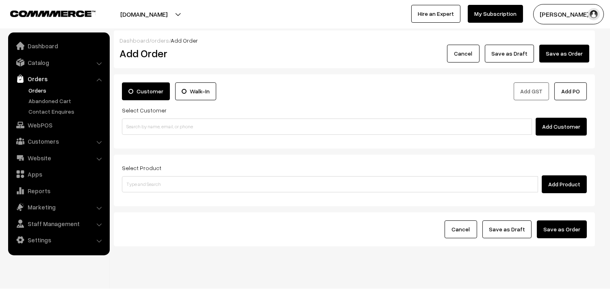
click at [159, 172] on div "Select Product Add Product" at bounding box center [354, 178] width 465 height 30
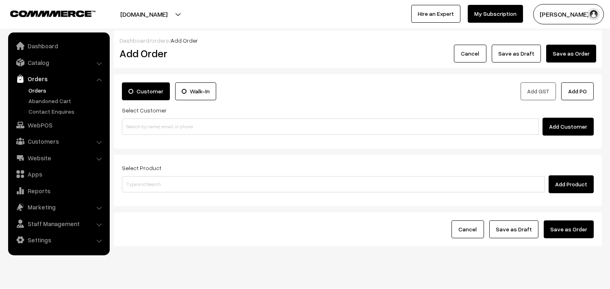
click at [46, 91] on link "Orders" at bounding box center [66, 90] width 80 height 9
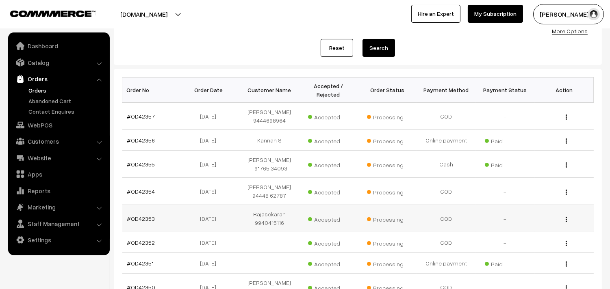
scroll to position [90, 0]
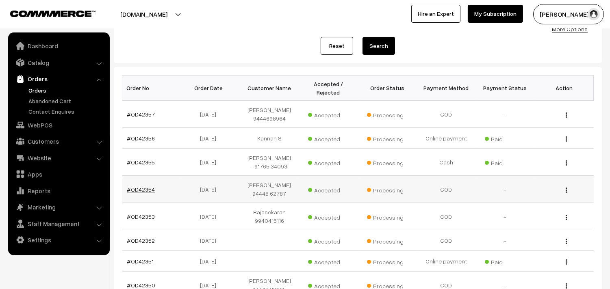
click at [146, 193] on link "#OD42354" at bounding box center [141, 189] width 28 height 7
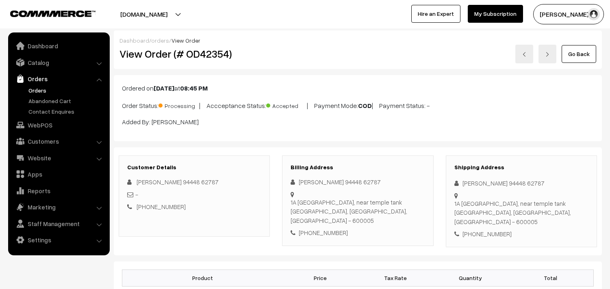
scroll to position [225, 0]
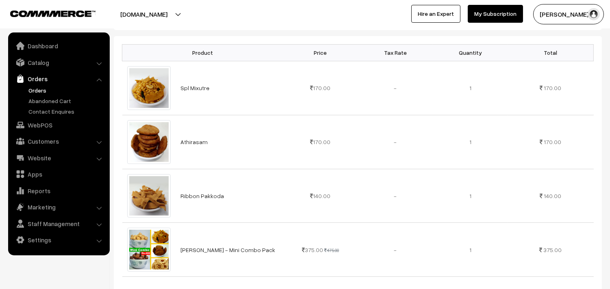
click at [38, 88] on link "Orders" at bounding box center [66, 90] width 80 height 9
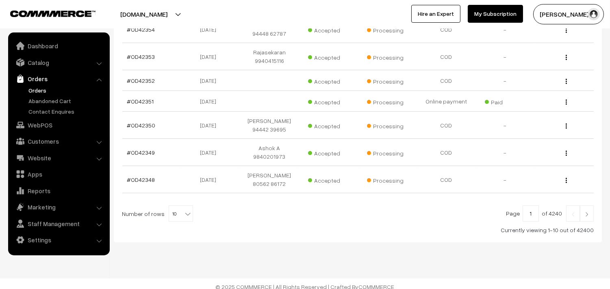
scroll to position [274, 0]
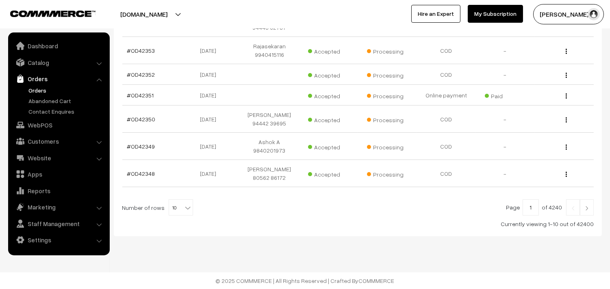
drag, startPoint x: 189, startPoint y: 208, endPoint x: 175, endPoint y: 193, distance: 20.7
click at [188, 208] on div at bounding box center [357, 207] width 471 height 16
click at [174, 209] on span "10" at bounding box center [181, 208] width 24 height 16
select select "100"
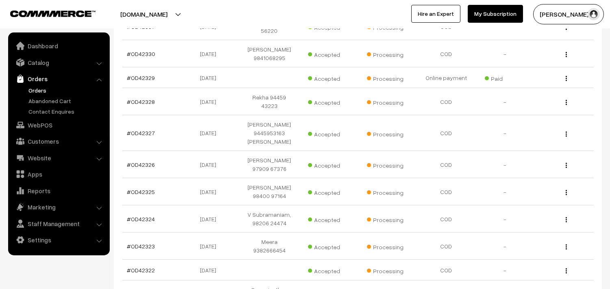
scroll to position [902, 0]
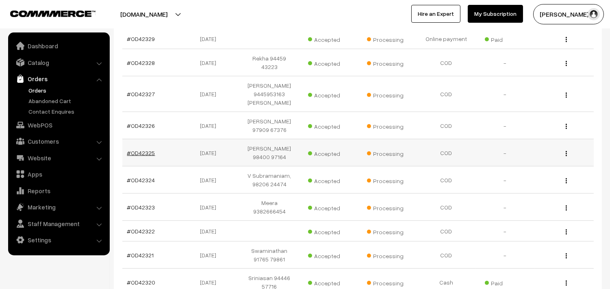
click at [142, 149] on link "#OD42325" at bounding box center [141, 152] width 28 height 7
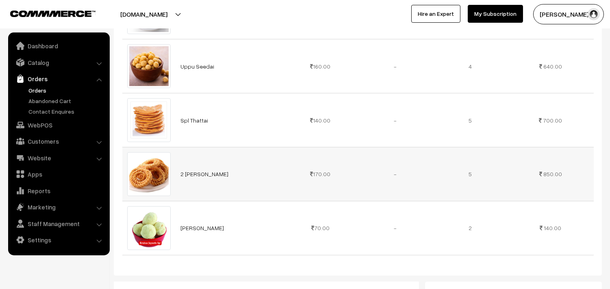
scroll to position [361, 0]
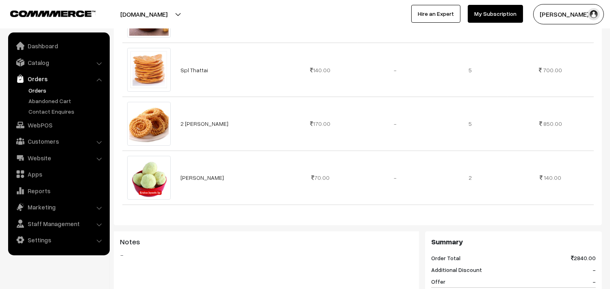
click at [43, 83] on link "Orders" at bounding box center [58, 78] width 97 height 15
click at [39, 88] on link "Orders" at bounding box center [66, 90] width 80 height 9
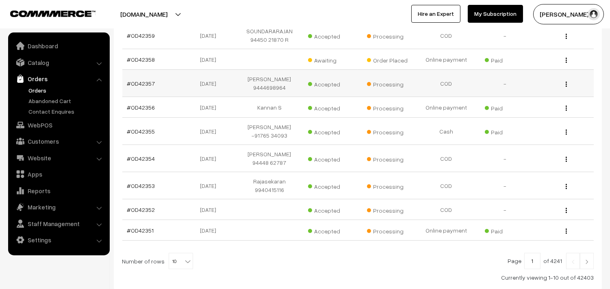
scroll to position [180, 0]
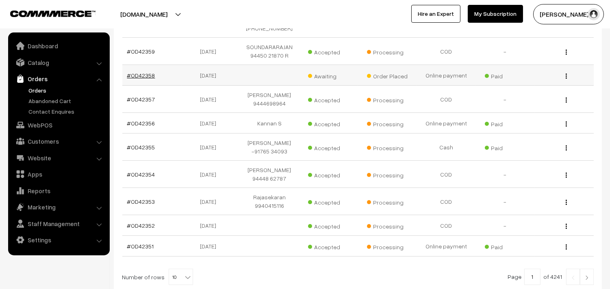
click at [146, 79] on link "#OD42358" at bounding box center [141, 75] width 28 height 7
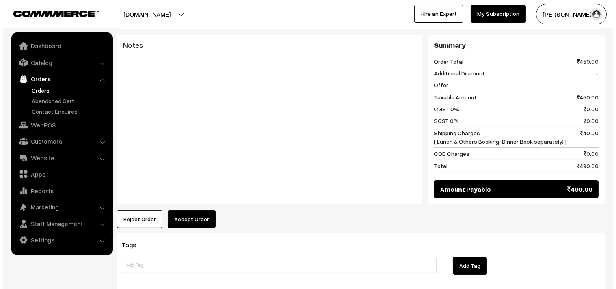
scroll to position [406, 0]
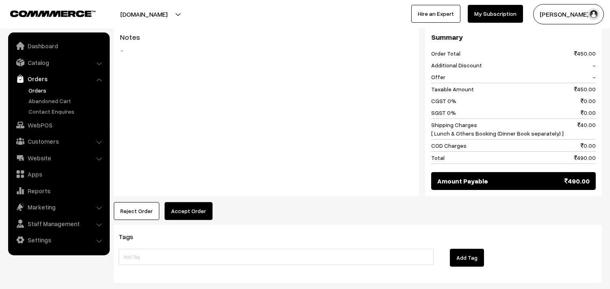
click at [194, 188] on div "Product Price Tax Rate Quantity Total 14th Puliyodharai Sadam 100.00 350.00" at bounding box center [358, 43] width 488 height 353
click at [195, 202] on button "Accept Order" at bounding box center [188, 211] width 48 height 18
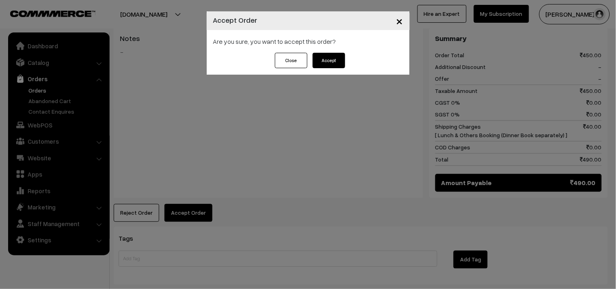
drag, startPoint x: 328, startPoint y: 70, endPoint x: 331, endPoint y: 62, distance: 8.2
click at [328, 69] on div "Close Accept" at bounding box center [308, 64] width 203 height 22
click at [331, 62] on button "Accept" at bounding box center [329, 60] width 32 height 15
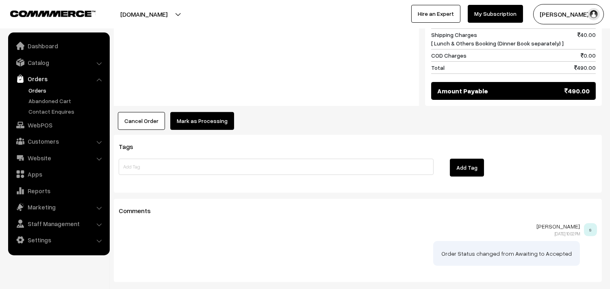
click at [200, 112] on button "Mark as Processing" at bounding box center [202, 121] width 64 height 18
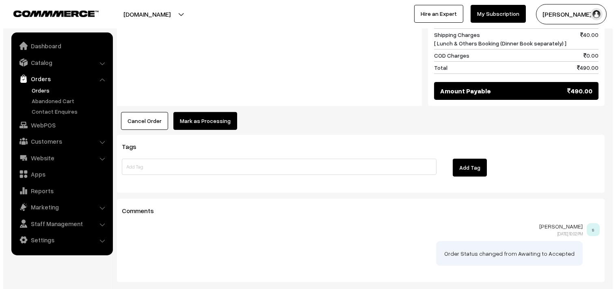
scroll to position [498, 0]
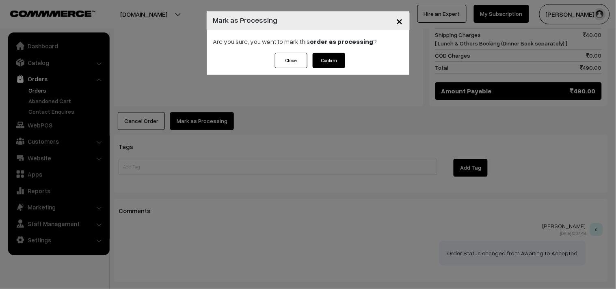
click at [344, 52] on div "Are you sure, you want to mark this order as processing ?" at bounding box center [308, 41] width 203 height 23
click at [334, 58] on button "Confirm" at bounding box center [329, 60] width 32 height 15
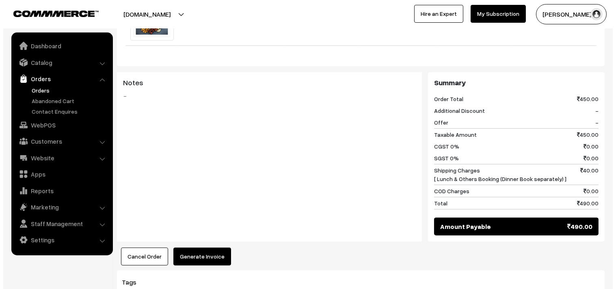
scroll to position [406, 0]
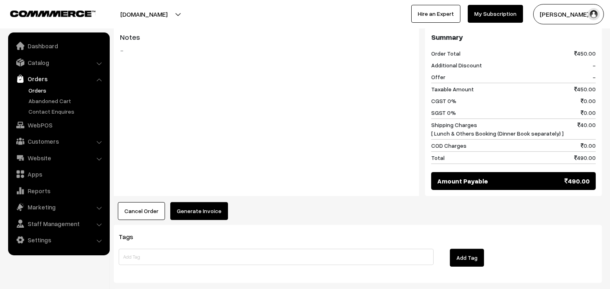
drag, startPoint x: 197, startPoint y: 191, endPoint x: 197, endPoint y: 197, distance: 5.3
click at [197, 193] on div "Product Price Tax Rate Quantity Total 14th Puliyodharai Sadam 100.00 350.00" at bounding box center [358, 43] width 488 height 353
click at [197, 202] on button "Generate Invoice" at bounding box center [199, 211] width 58 height 18
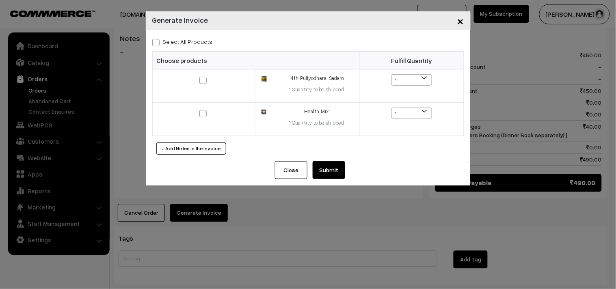
click at [192, 49] on div "Select All Products Choose products Fulfill Quantity 1 1 1 1" at bounding box center [308, 95] width 325 height 131
click at [193, 39] on label "Select All Products" at bounding box center [182, 41] width 61 height 9
click at [158, 39] on input "Select All Products" at bounding box center [154, 41] width 5 height 5
checkbox input "true"
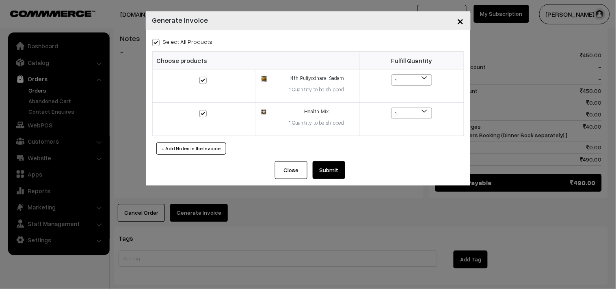
checkbox input "true"
click at [332, 176] on button "Submit" at bounding box center [329, 170] width 32 height 18
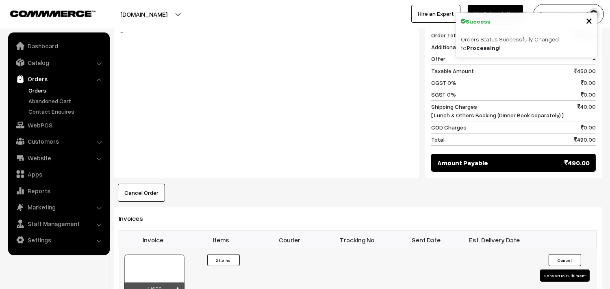
scroll to position [451, 0]
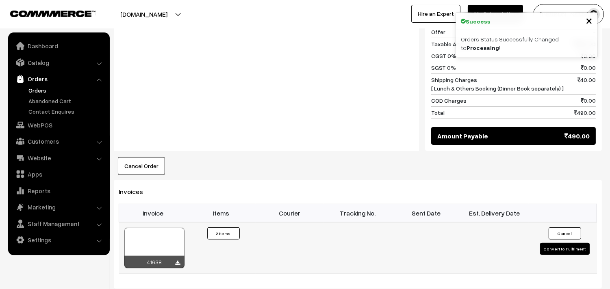
click at [160, 229] on div at bounding box center [154, 248] width 60 height 41
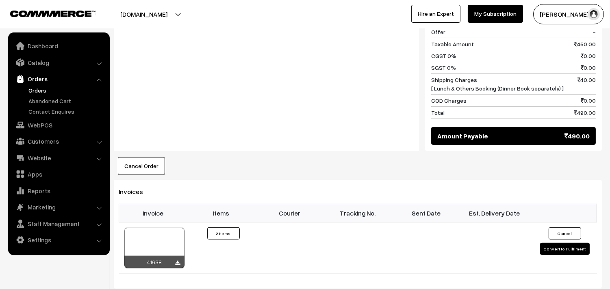
click at [42, 86] on link "Orders" at bounding box center [66, 90] width 80 height 9
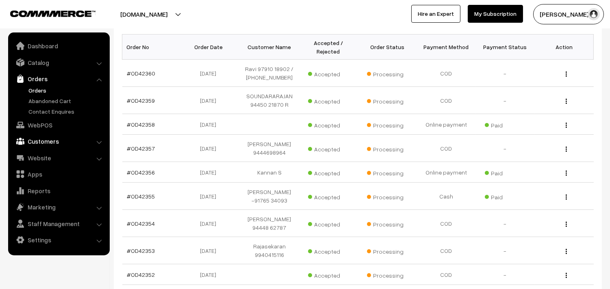
scroll to position [135, 0]
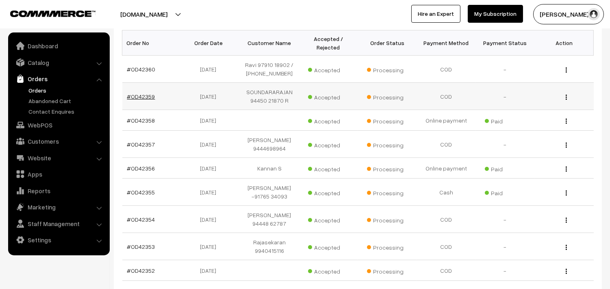
click at [147, 100] on link "#OD42359" at bounding box center [141, 96] width 28 height 7
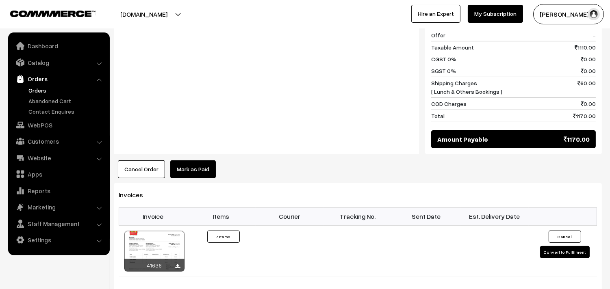
scroll to position [496, 0]
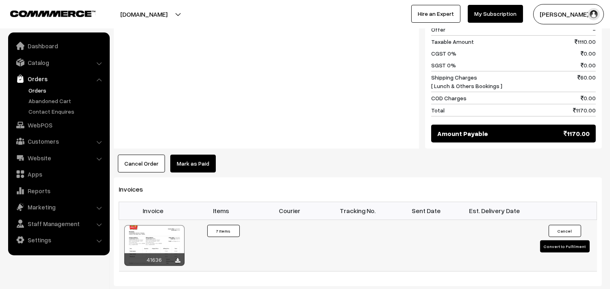
click at [160, 234] on div at bounding box center [154, 245] width 60 height 41
click at [162, 234] on div at bounding box center [154, 245] width 60 height 41
click at [33, 88] on link "Orders" at bounding box center [66, 90] width 80 height 9
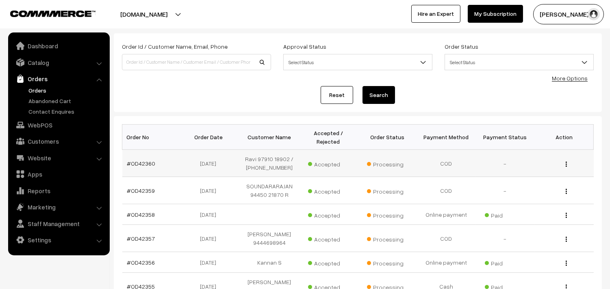
scroll to position [90, 0]
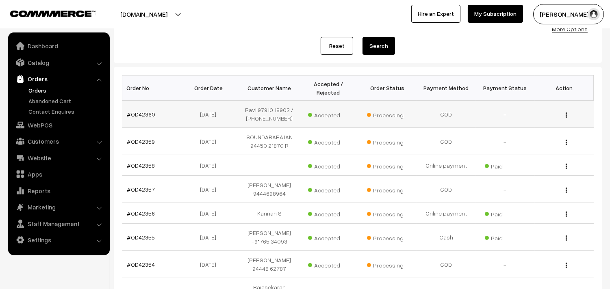
click at [138, 118] on link "#OD42360" at bounding box center [141, 114] width 28 height 7
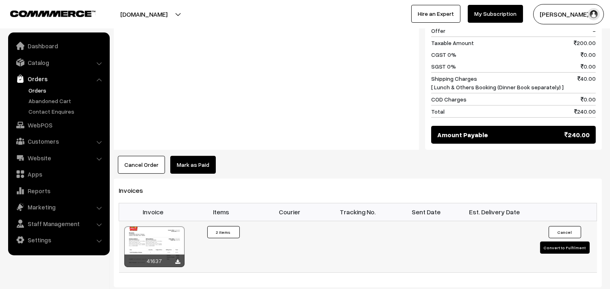
scroll to position [496, 0]
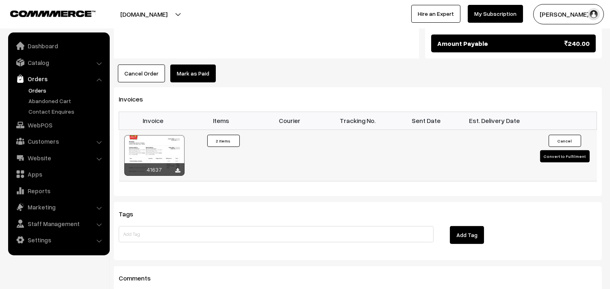
click at [145, 139] on div at bounding box center [154, 155] width 60 height 41
click at [37, 91] on link "Orders" at bounding box center [66, 90] width 80 height 9
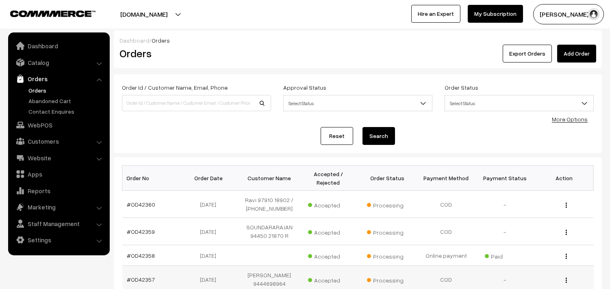
scroll to position [180, 0]
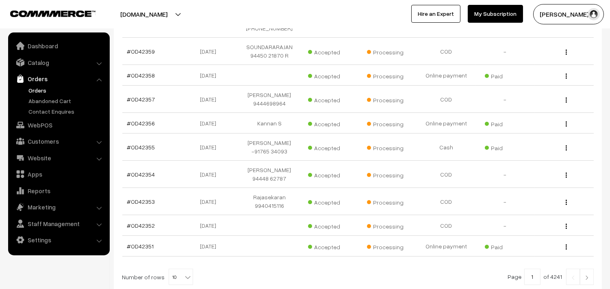
click at [43, 93] on link "Orders" at bounding box center [66, 90] width 80 height 9
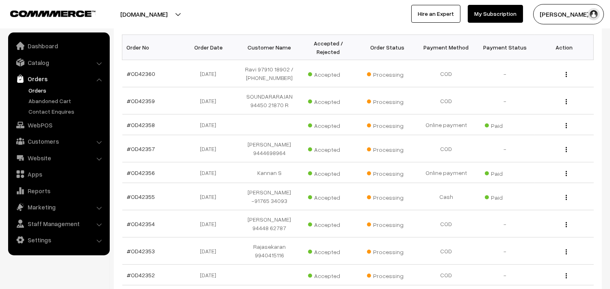
scroll to position [135, 0]
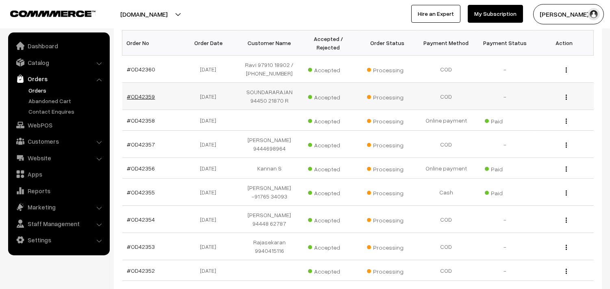
click at [145, 100] on link "#OD42359" at bounding box center [141, 96] width 28 height 7
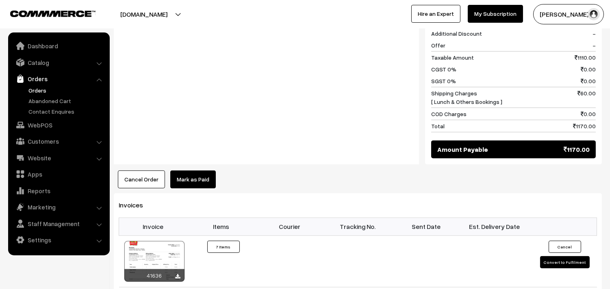
scroll to position [496, 0]
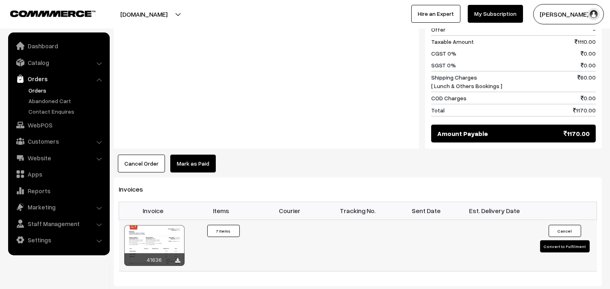
click at [137, 235] on div at bounding box center [154, 245] width 60 height 41
click at [39, 91] on link "Orders" at bounding box center [66, 90] width 80 height 9
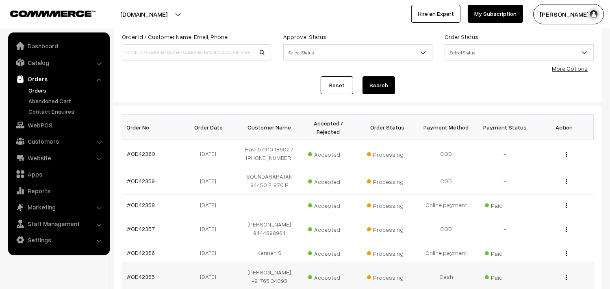
scroll to position [180, 0]
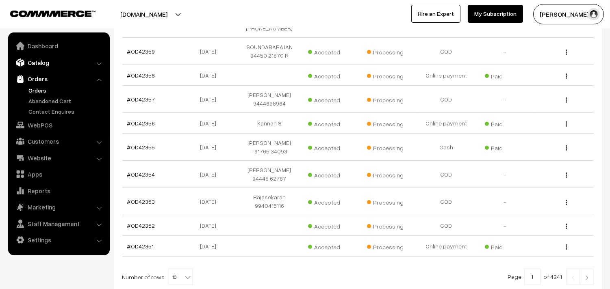
click at [48, 68] on link "Catalog" at bounding box center [58, 62] width 97 height 15
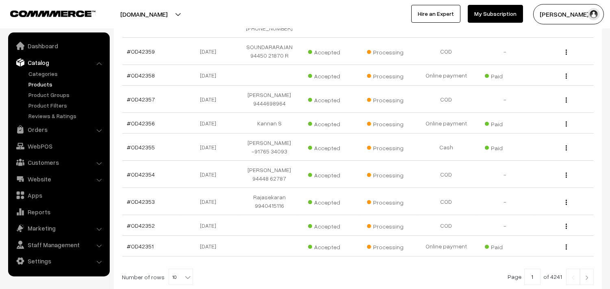
click at [54, 81] on link "Products" at bounding box center [66, 84] width 80 height 9
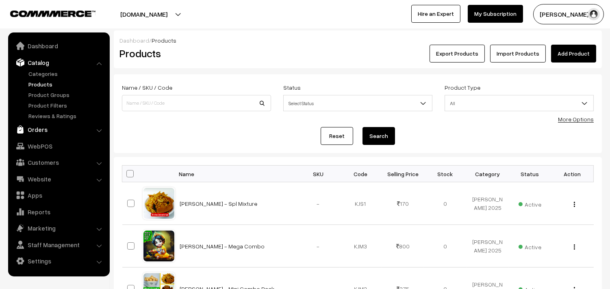
click at [44, 132] on link "Orders" at bounding box center [58, 129] width 97 height 15
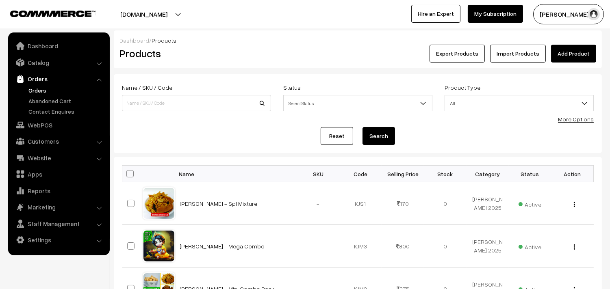
click at [41, 87] on link "Orders" at bounding box center [66, 90] width 80 height 9
